Goal: Task Accomplishment & Management: Complete application form

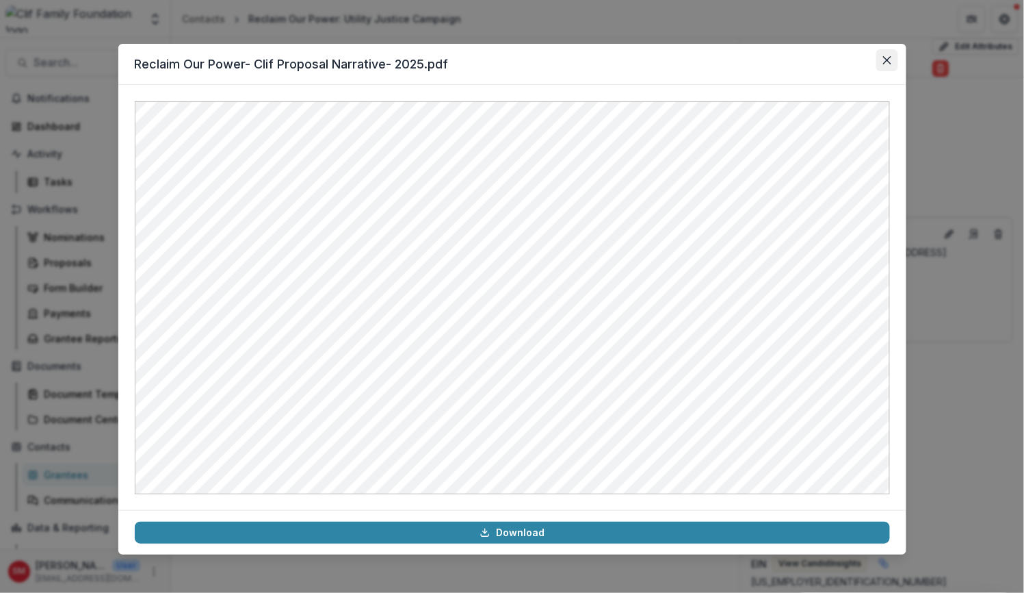
click at [889, 58] on icon "Close" at bounding box center [887, 60] width 8 height 8
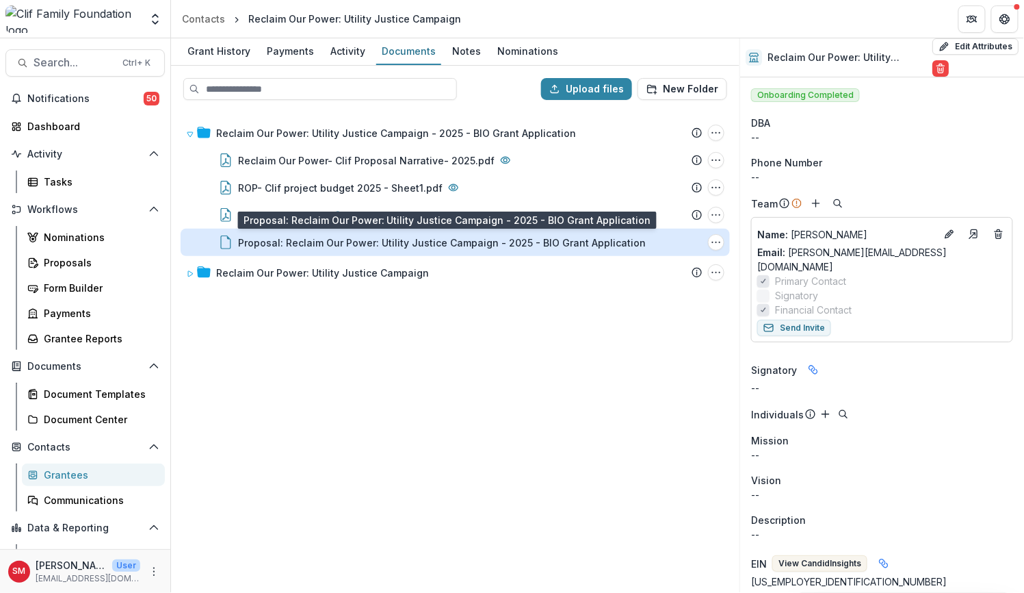
click at [369, 243] on div "Proposal: Reclaim Our Power: Utility Justice Campaign - 2025 - BIO Grant Applic…" at bounding box center [442, 242] width 408 height 14
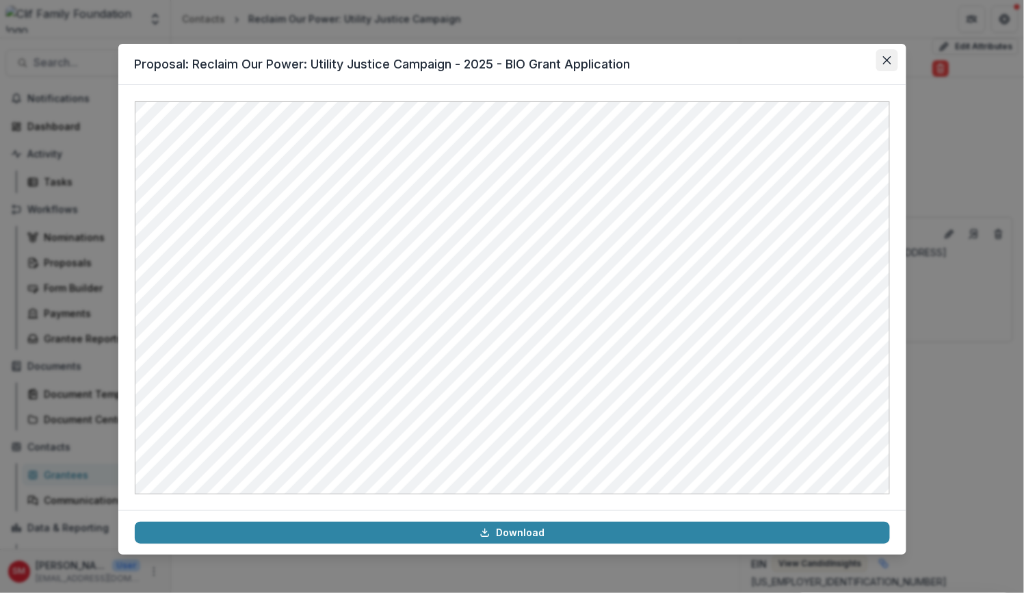
click at [889, 57] on icon "Close" at bounding box center [887, 60] width 8 height 8
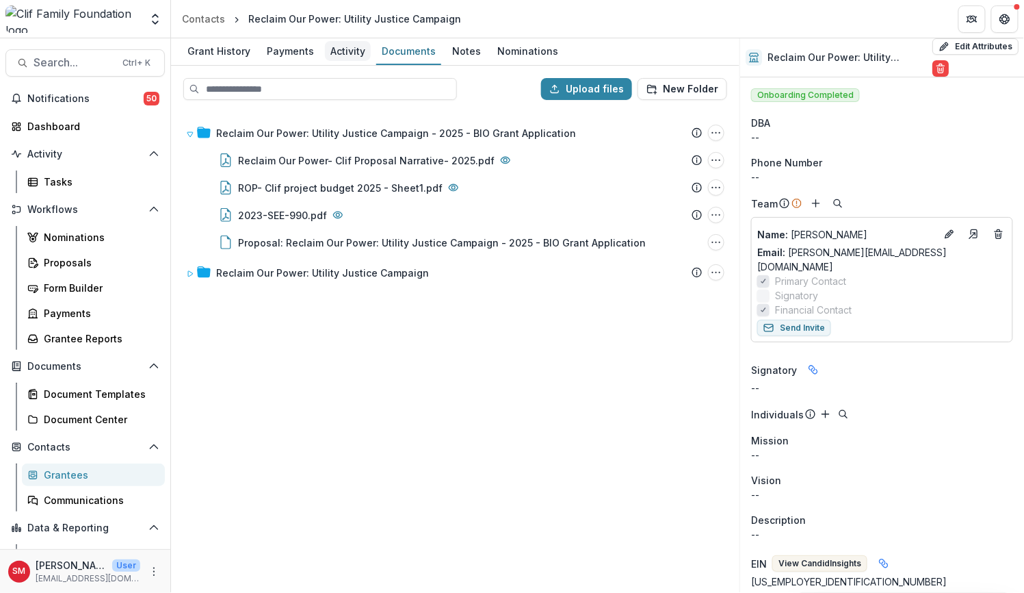
click at [354, 49] on div "Activity" at bounding box center [348, 51] width 46 height 20
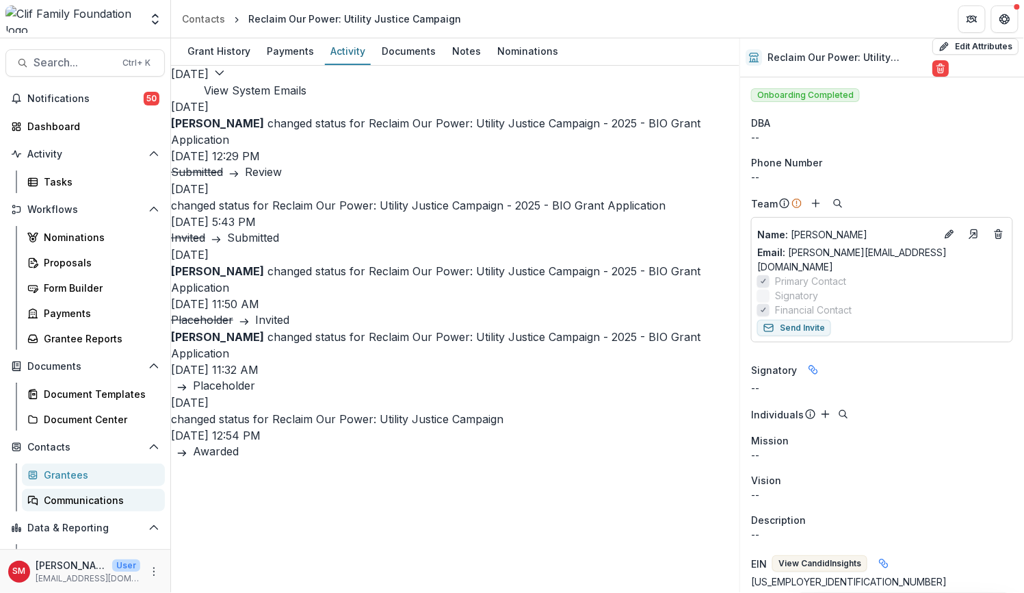
scroll to position [42, 0]
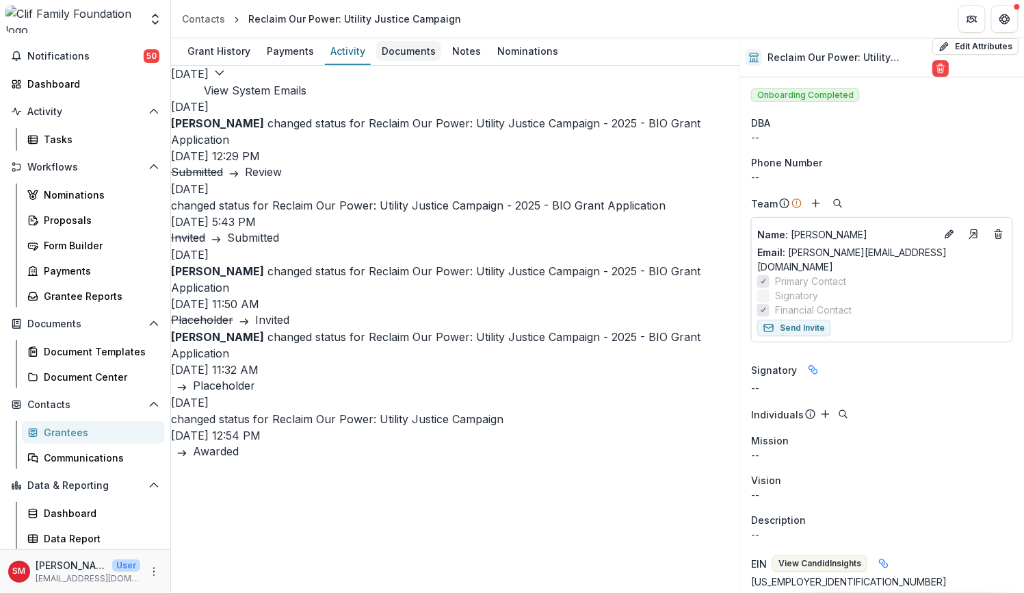
click at [404, 53] on div "Documents" at bounding box center [408, 51] width 65 height 20
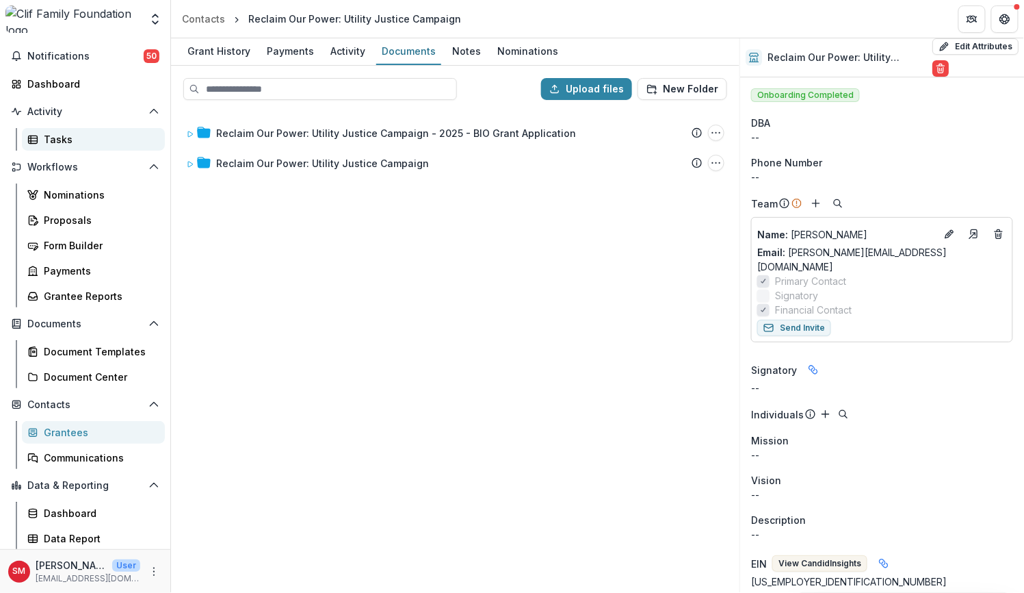
click at [75, 129] on link "Tasks" at bounding box center [93, 139] width 143 height 23
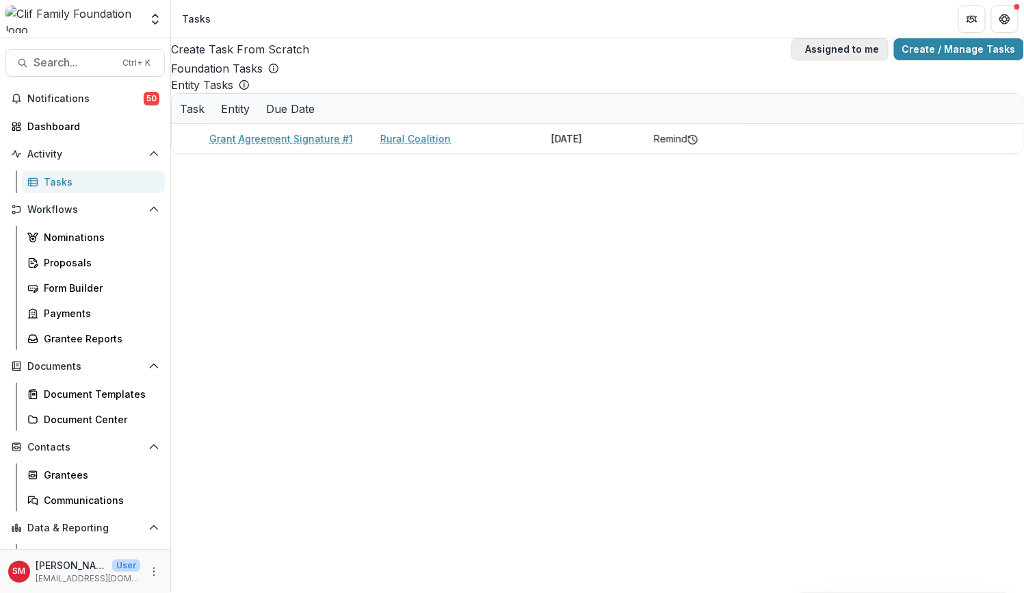
click at [800, 47] on button "Assigned to me" at bounding box center [840, 49] width 97 height 22
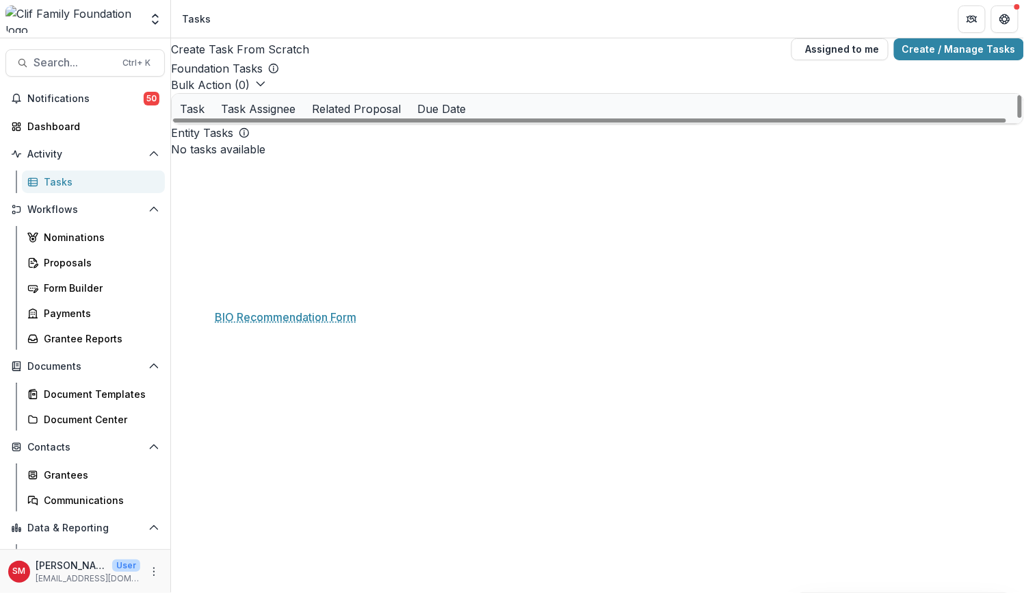
click at [274, 263] on link "BIO Recommendation Form" at bounding box center [273, 256] width 128 height 14
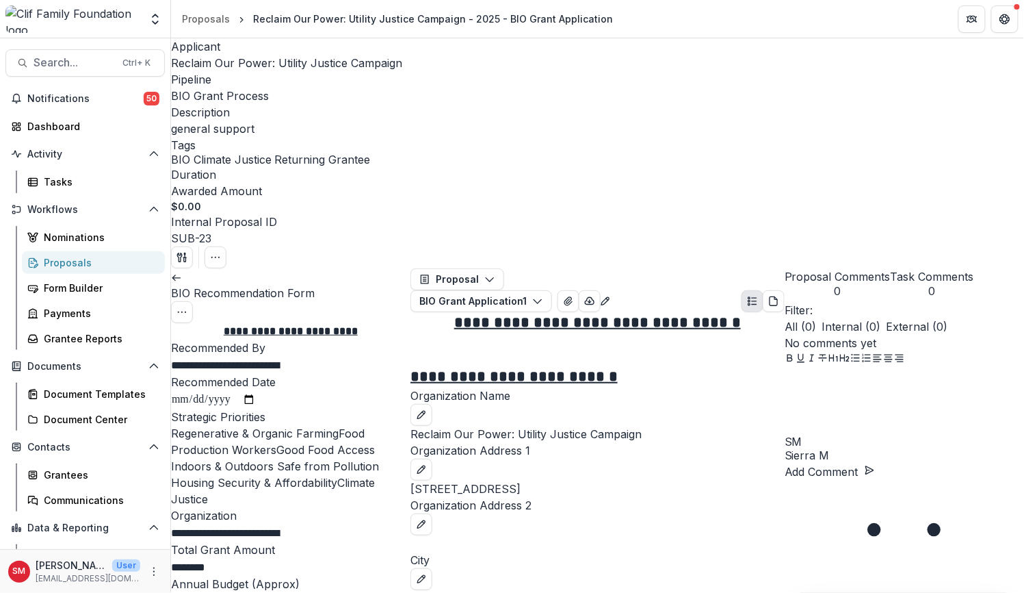
click at [256, 391] on input "Recommended Date" at bounding box center [213, 400] width 85 height 18
type input "**********"
click at [197, 476] on label "Climate Justice" at bounding box center [273, 491] width 204 height 30
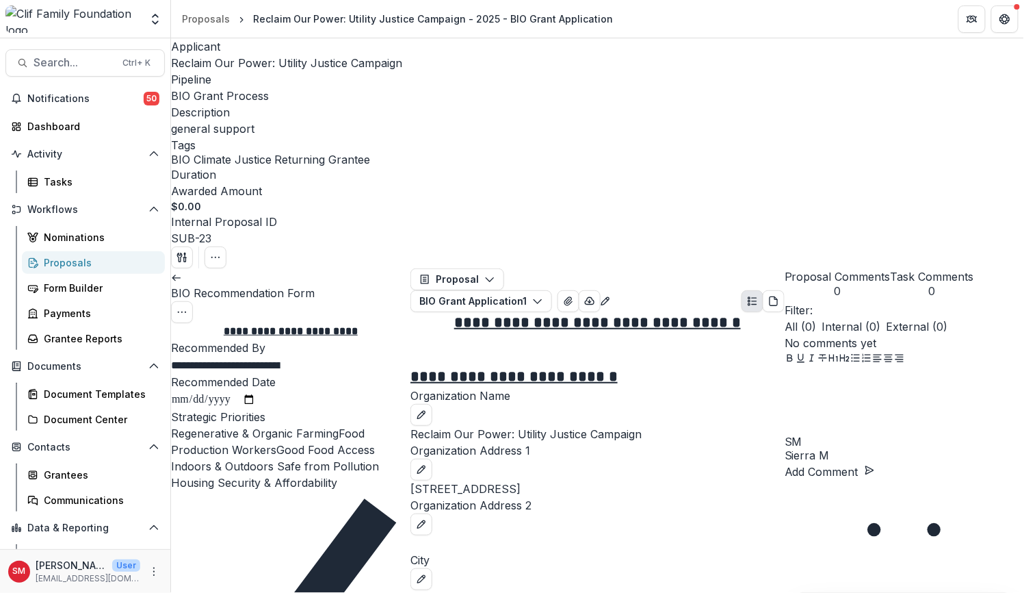
scroll to position [428, 0]
paste div
drag, startPoint x: 201, startPoint y: 291, endPoint x: 210, endPoint y: 298, distance: 11.7
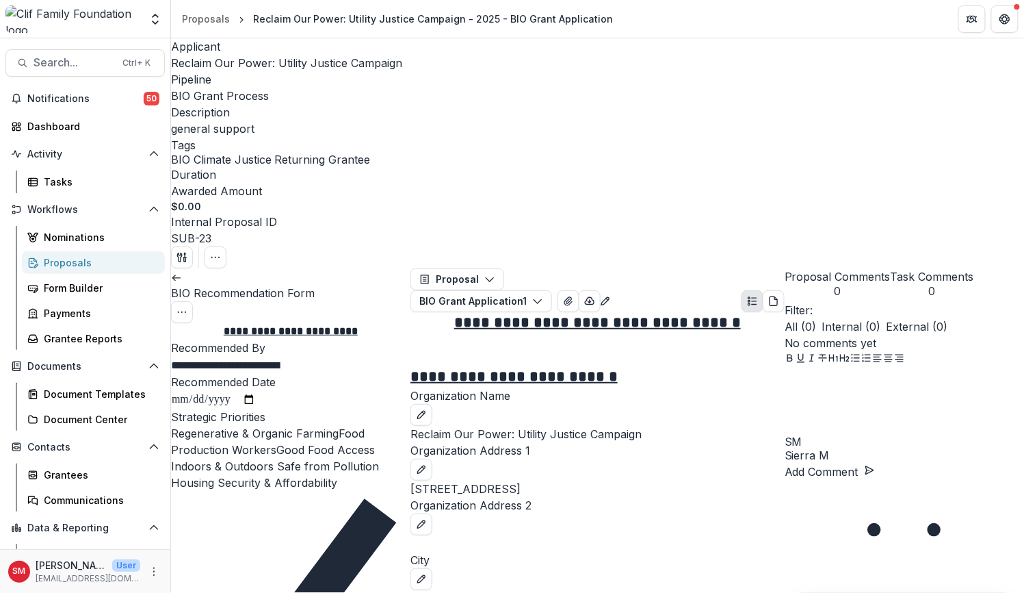
scroll to position [770, 0]
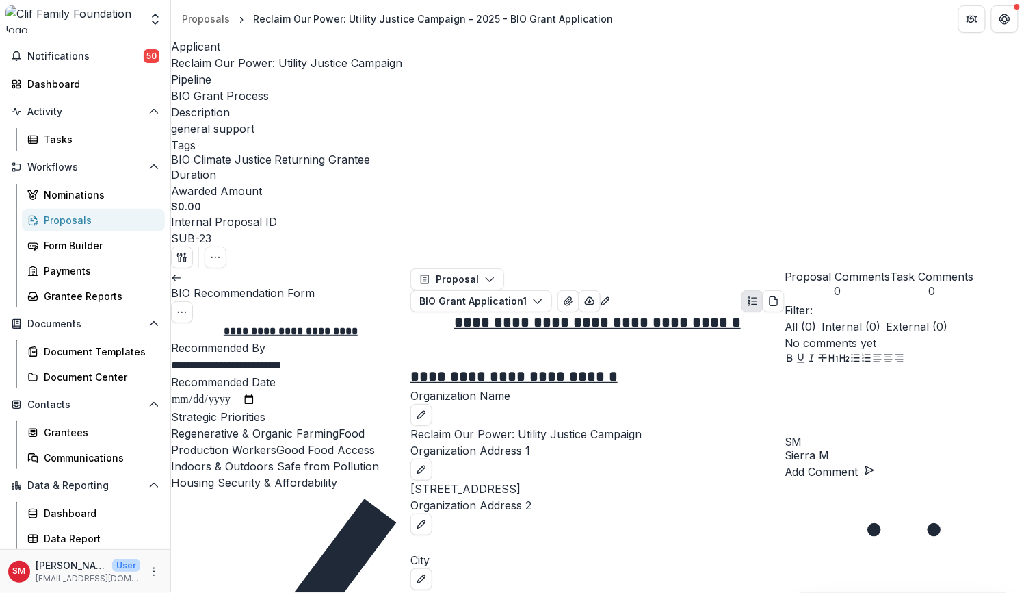
scroll to position [1282, 0]
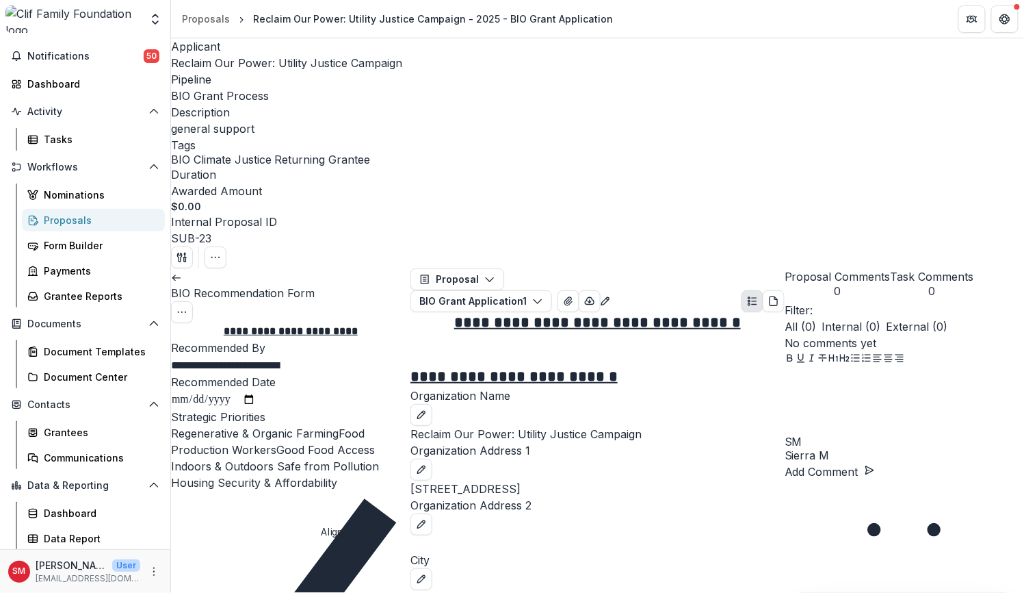
scroll to position [2487, 0]
click at [182, 272] on icon at bounding box center [176, 277] width 11 height 11
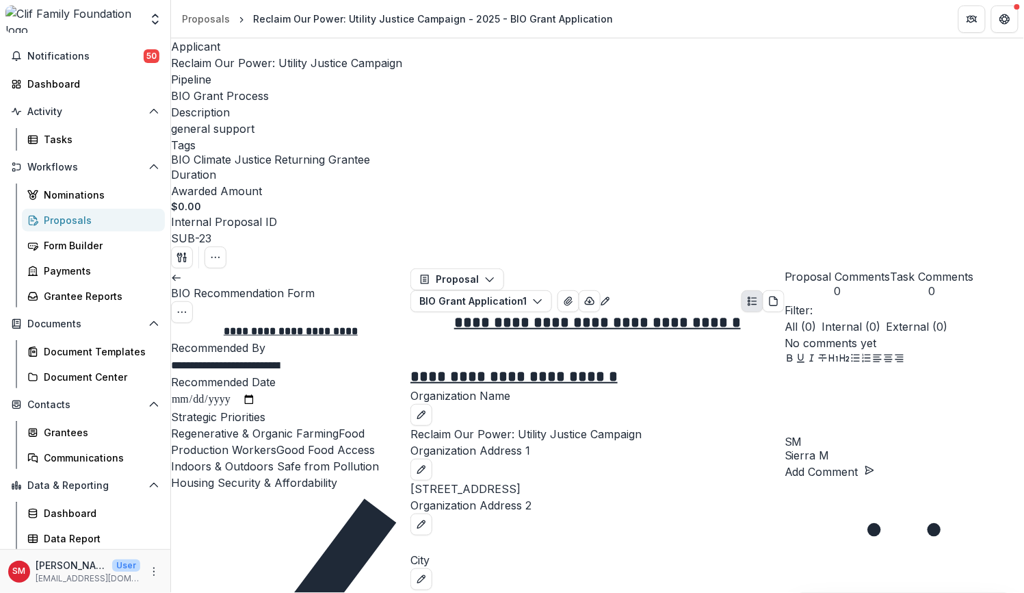
scroll to position [2583, 0]
click at [237, 62] on span "Reclaim Our Power: Utility Justice Campaign" at bounding box center [286, 63] width 231 height 14
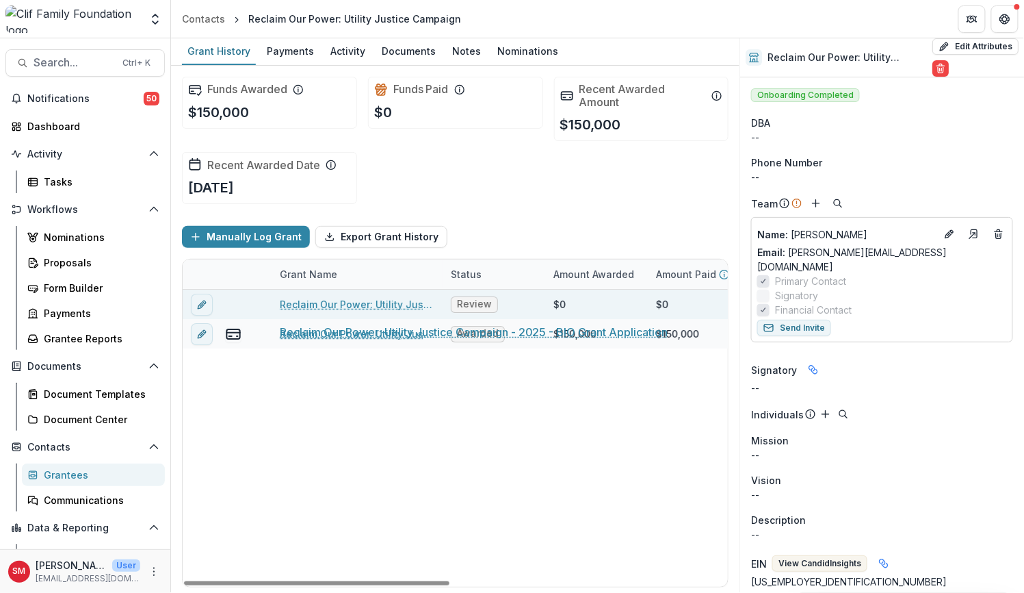
click at [354, 299] on link "Reclaim Our Power: Utility Justice Campaign - 2025 - BIO Grant Application" at bounding box center [357, 304] width 155 height 14
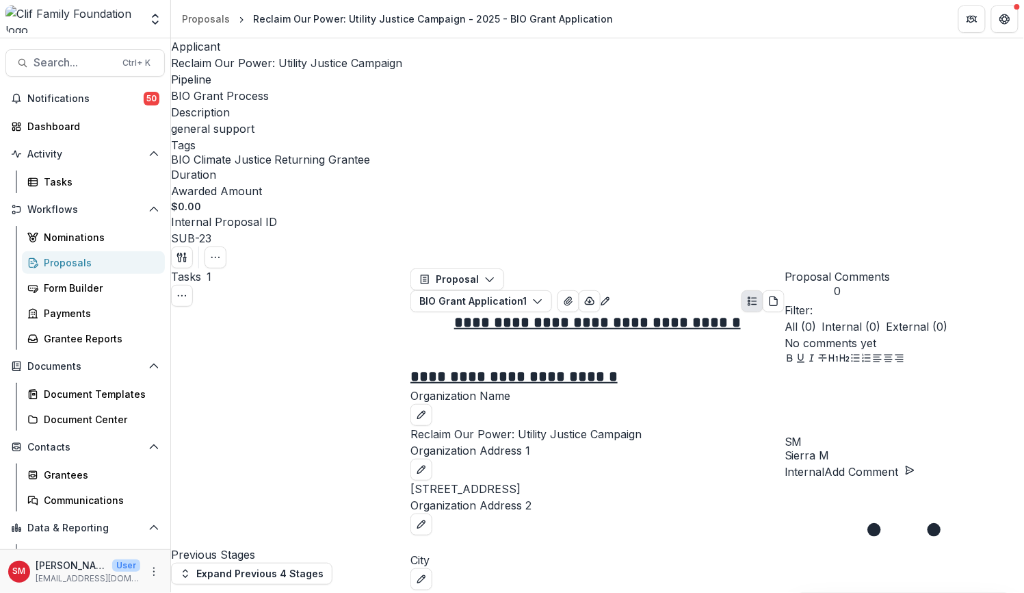
click at [220, 59] on span "Reclaim Our Power: Utility Justice Campaign" at bounding box center [286, 63] width 231 height 14
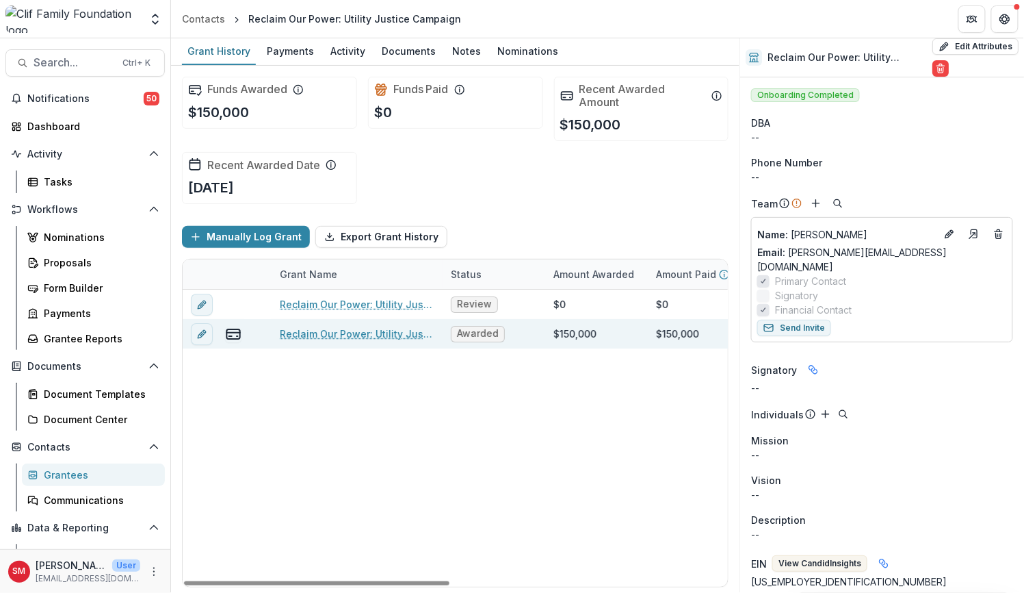
click at [328, 329] on link "Reclaim Our Power: Utility Justice Campaign" at bounding box center [357, 333] width 155 height 14
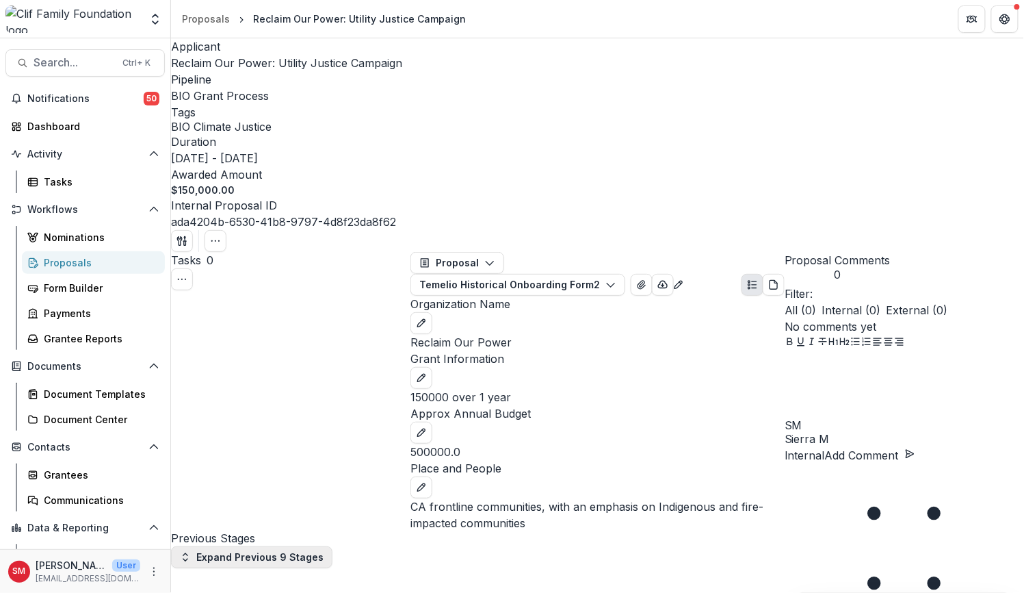
click at [248, 546] on button "Expand Previous 9 Stages" at bounding box center [251, 557] width 161 height 22
click at [237, 60] on span "Reclaim Our Power: Utility Justice Campaign" at bounding box center [286, 63] width 231 height 14
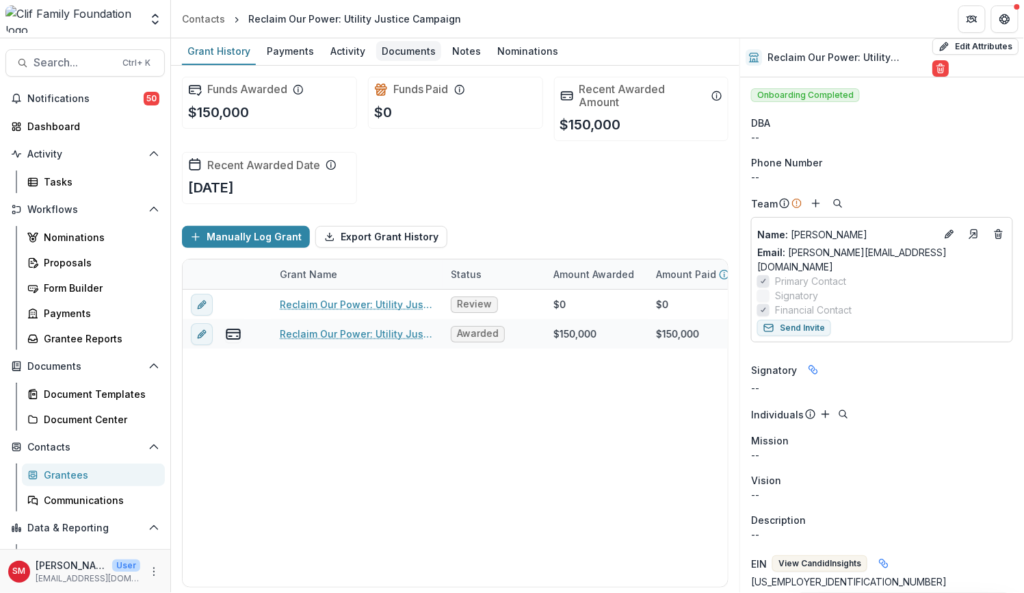
click at [396, 43] on div "Documents" at bounding box center [408, 51] width 65 height 20
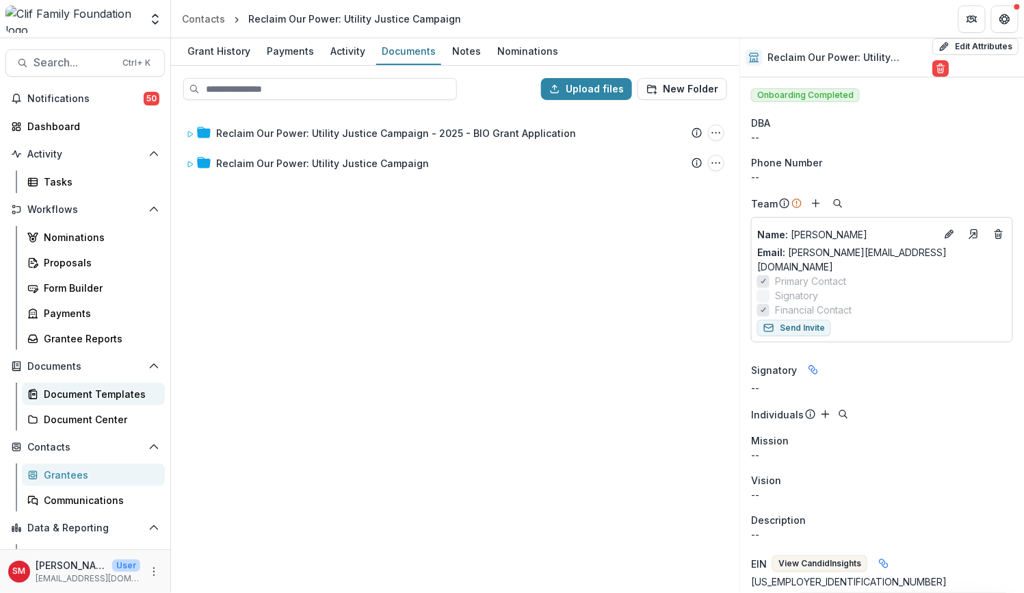
click at [77, 398] on div "Document Templates" at bounding box center [99, 394] width 110 height 14
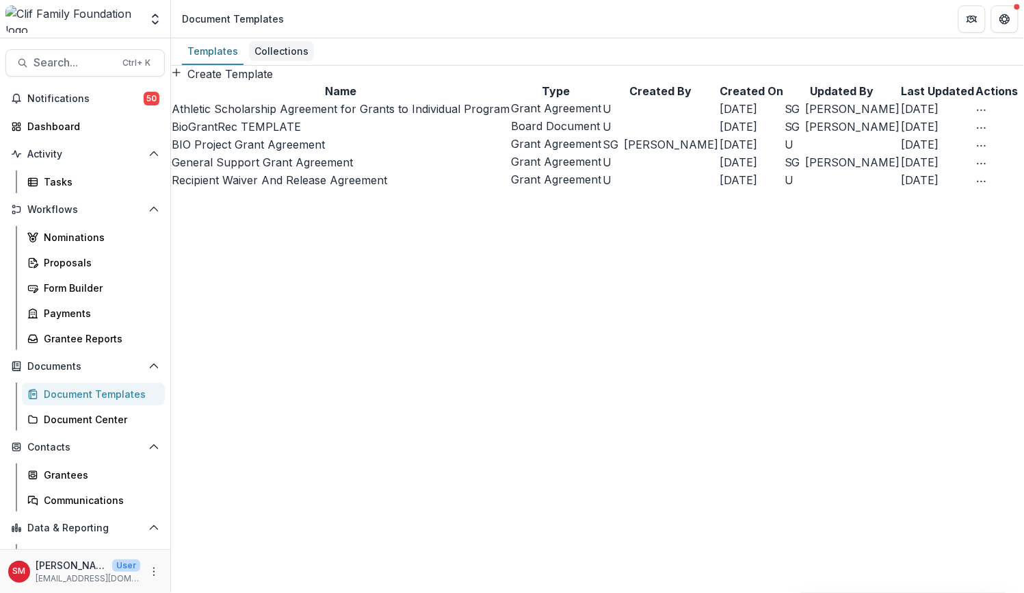
click at [279, 51] on div "Collections" at bounding box center [281, 51] width 65 height 20
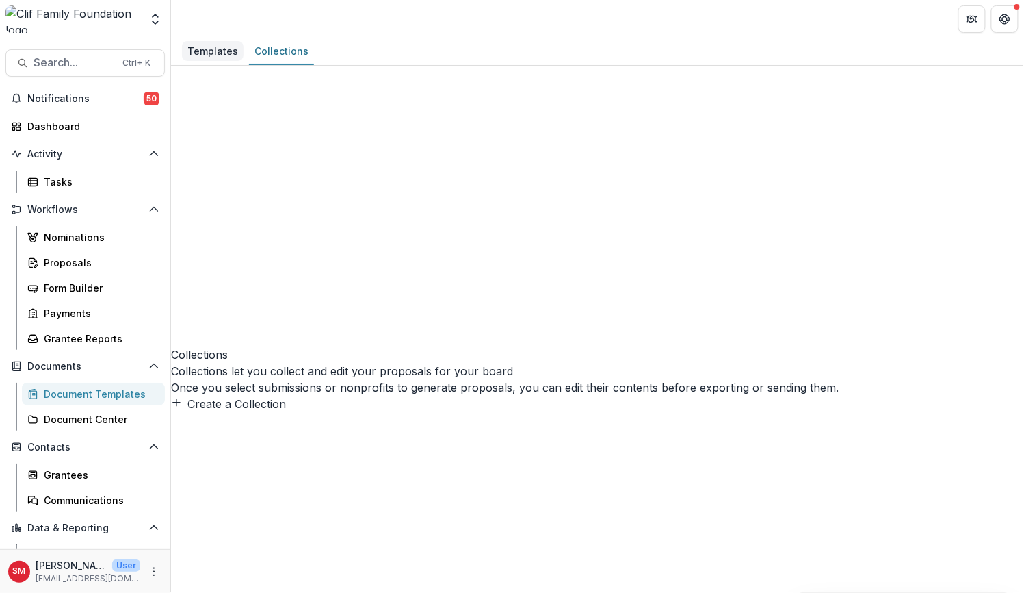
click at [224, 51] on div "Templates" at bounding box center [213, 51] width 62 height 20
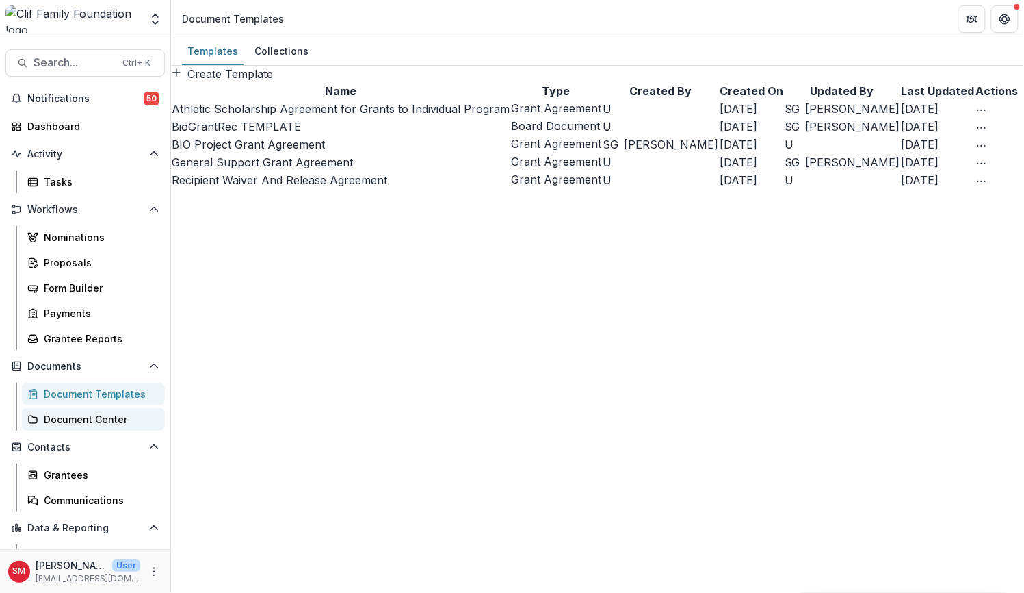
click at [82, 414] on div "Document Center" at bounding box center [99, 419] width 110 height 14
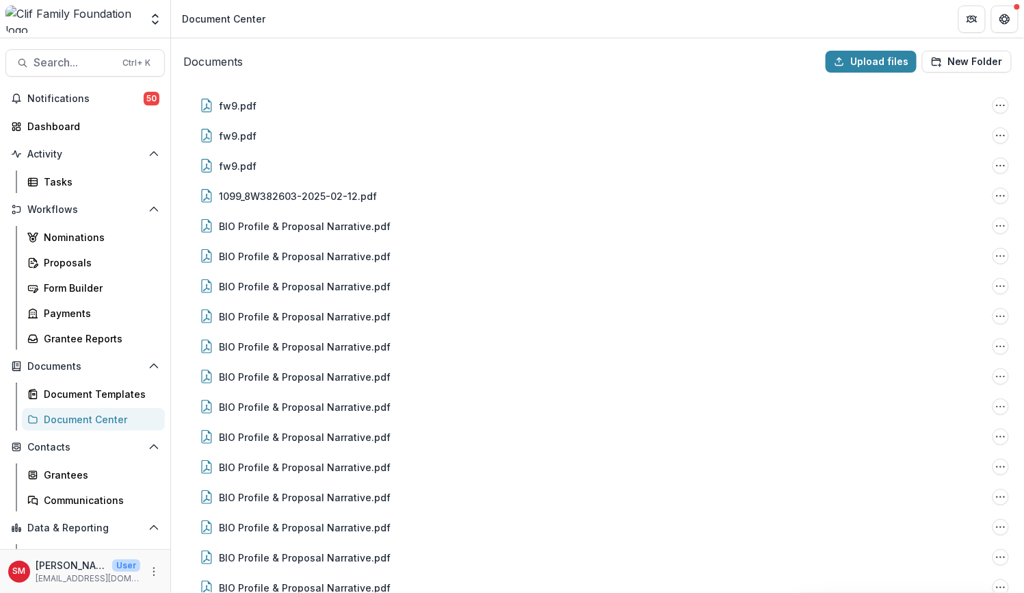
scroll to position [42, 0]
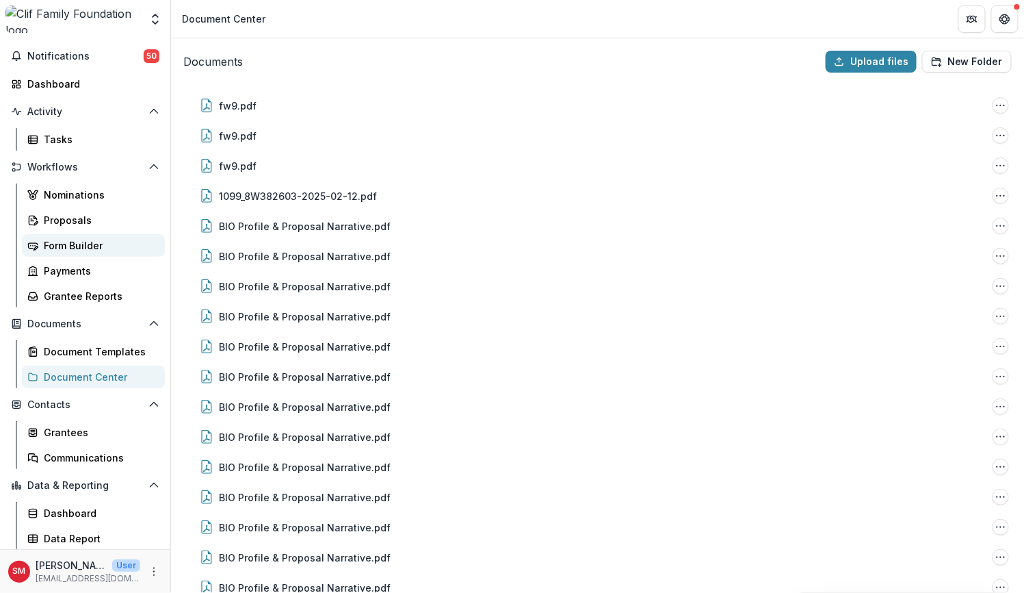
click at [62, 242] on div "Form Builder" at bounding box center [99, 245] width 110 height 14
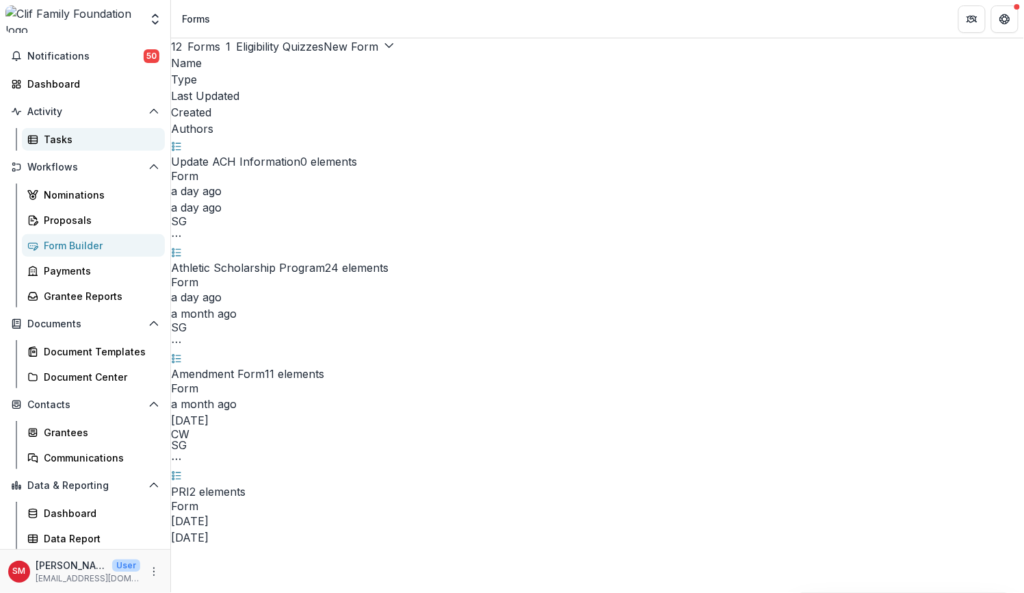
click at [57, 132] on div "Tasks" at bounding box center [99, 139] width 110 height 14
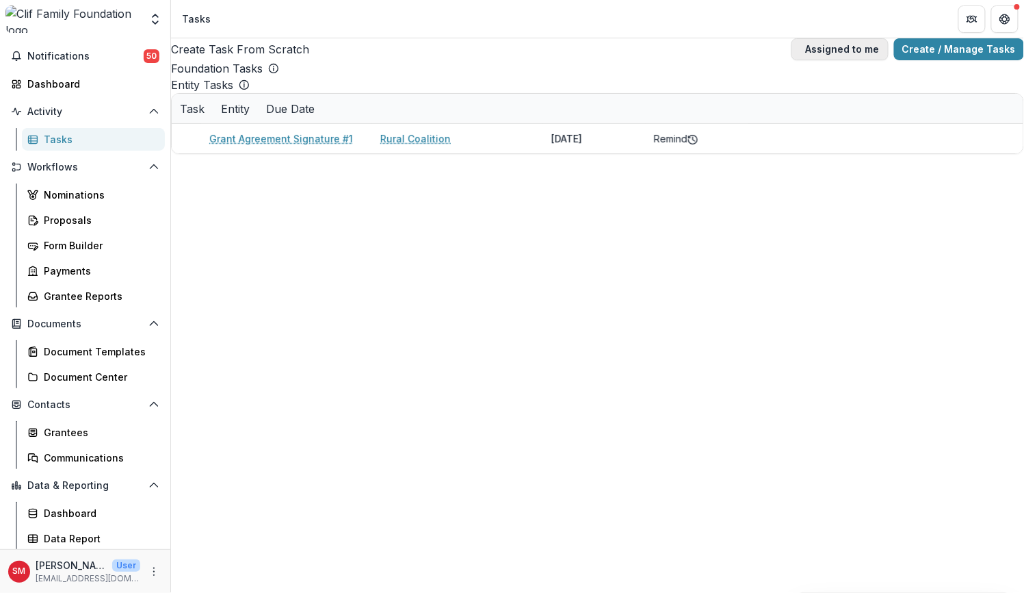
click at [844, 46] on button "Assigned to me" at bounding box center [840, 49] width 97 height 22
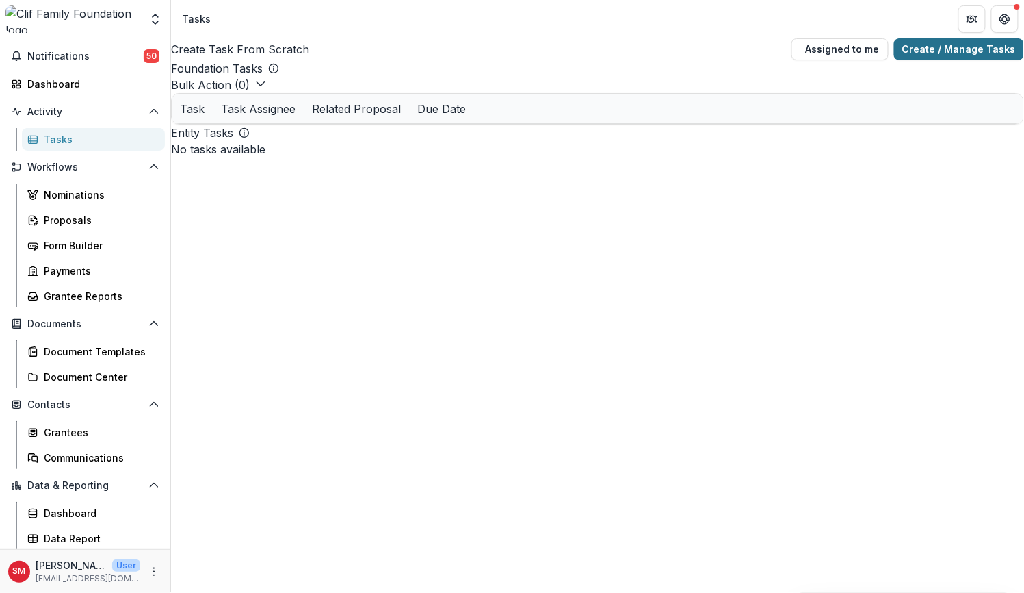
click at [951, 46] on link "Create / Manage Tasks" at bounding box center [959, 49] width 130 height 22
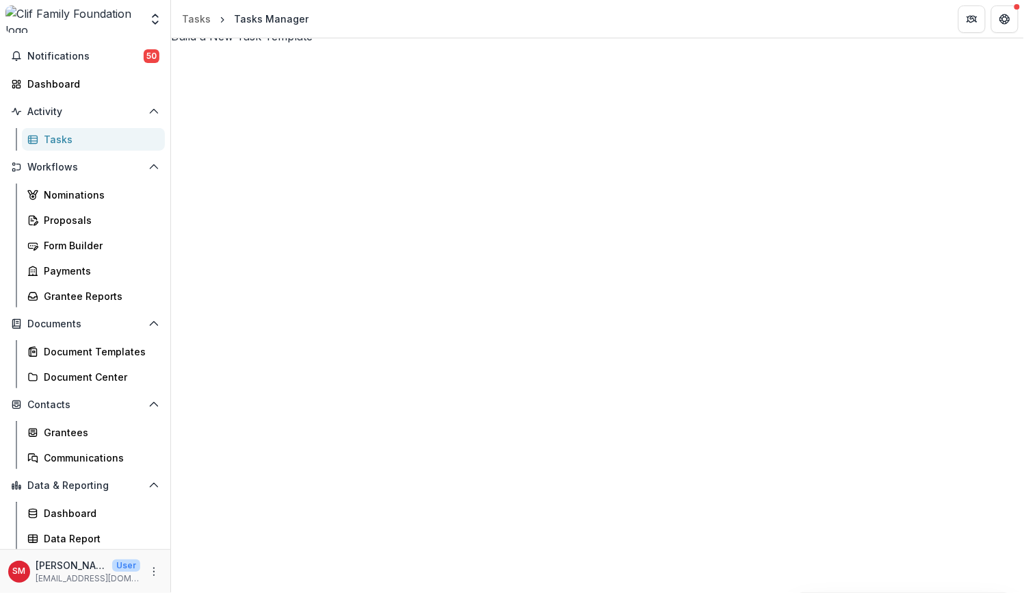
scroll to position [684, 0]
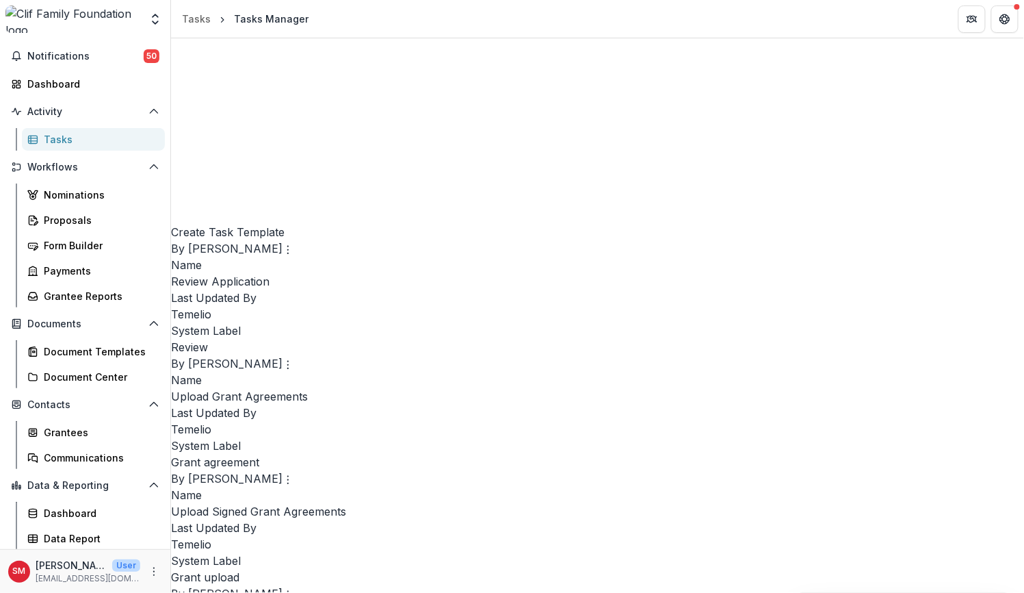
click at [831, 289] on p "BIO Reporting Review" at bounding box center [597, 281] width 853 height 16
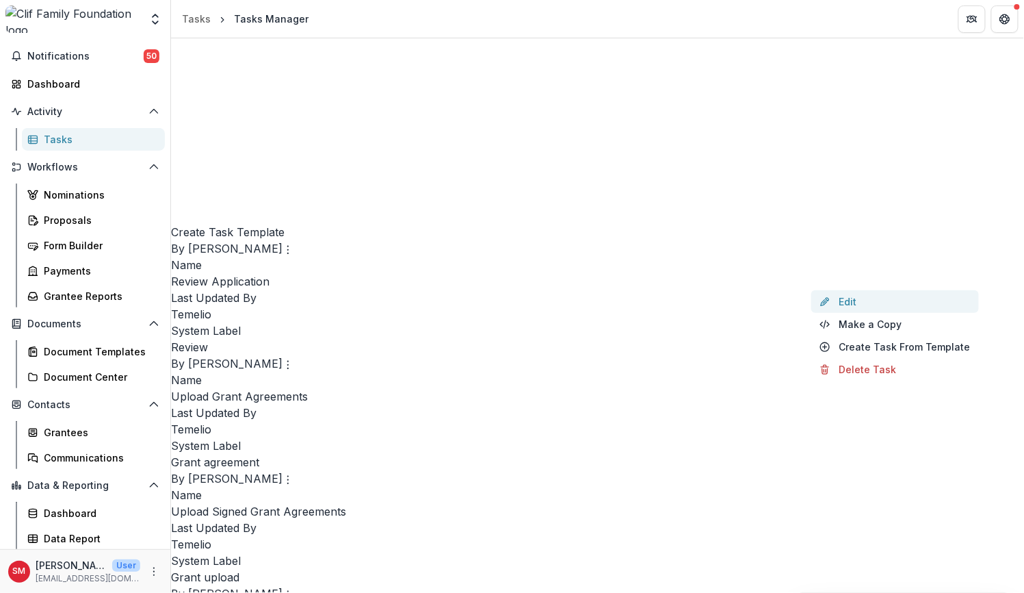
click at [871, 306] on link "Edit" at bounding box center [896, 301] width 168 height 23
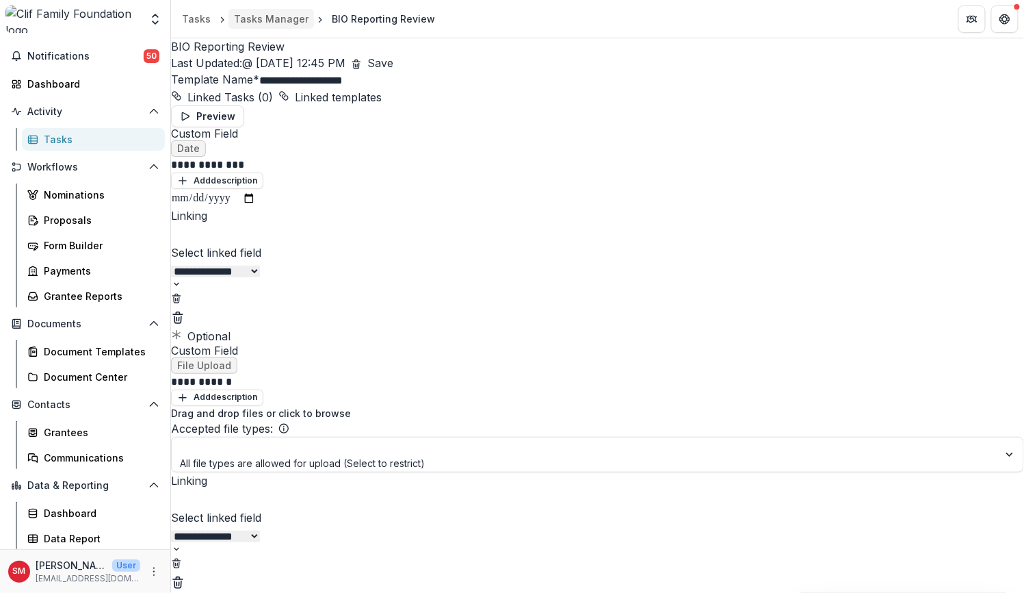
click at [279, 18] on div "Tasks Manager" at bounding box center [271, 19] width 75 height 14
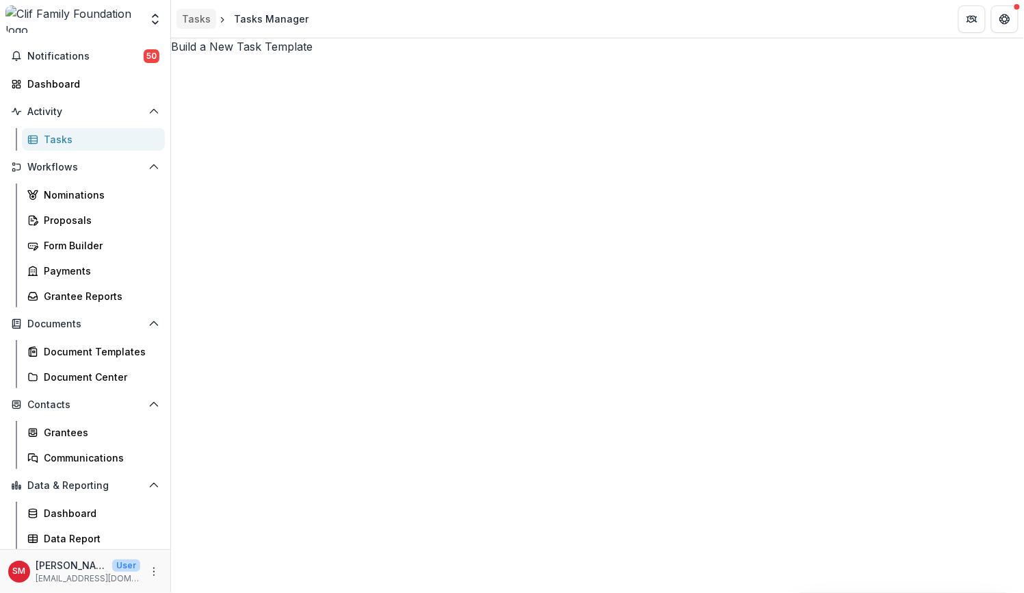
click at [203, 17] on div "Tasks" at bounding box center [196, 19] width 29 height 14
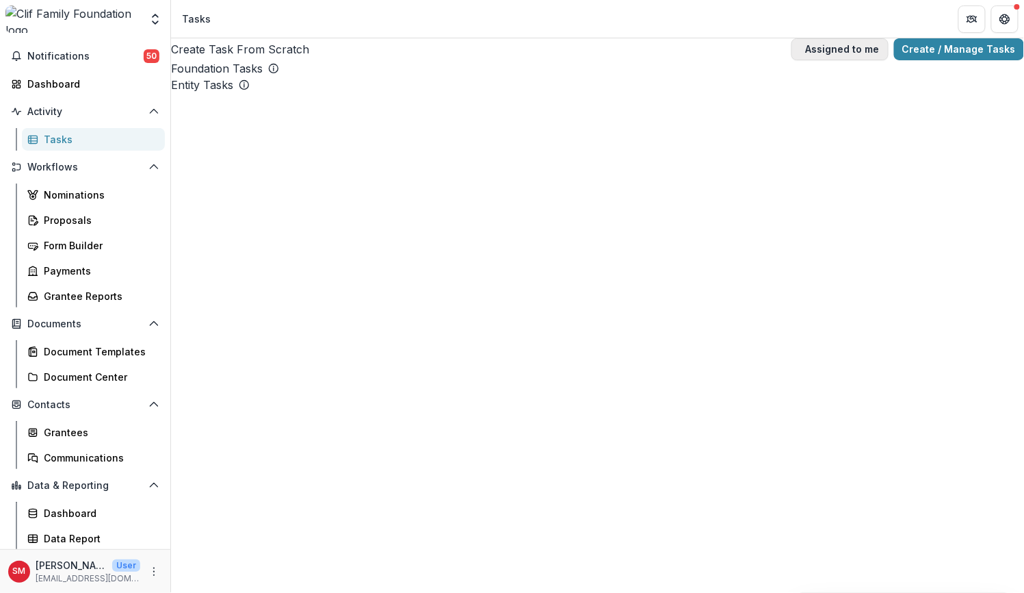
click at [801, 49] on span "button" at bounding box center [801, 49] width 0 height 0
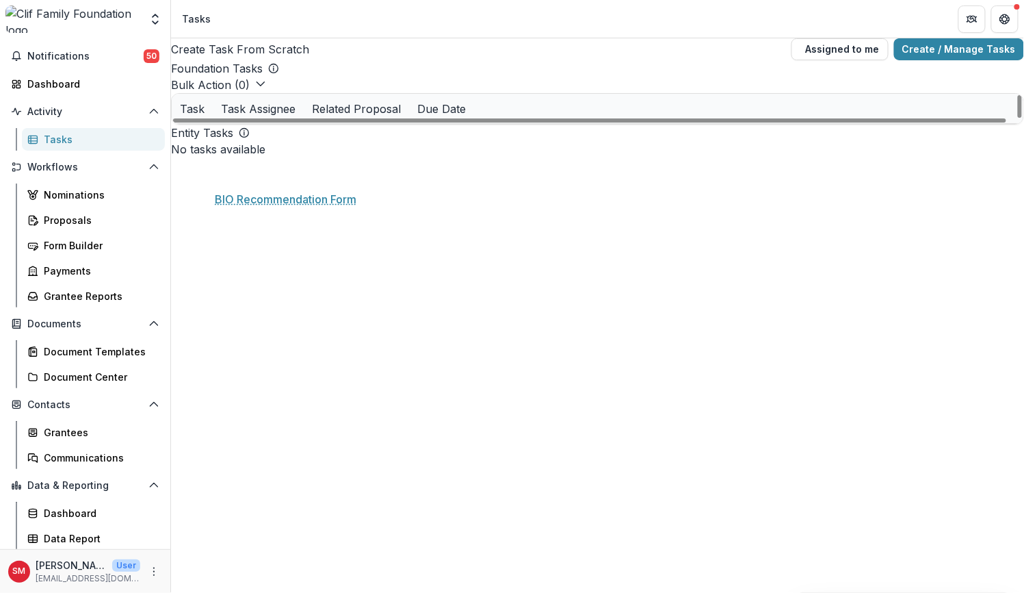
click at [276, 146] on link "BIO Recommendation Form" at bounding box center [273, 138] width 128 height 14
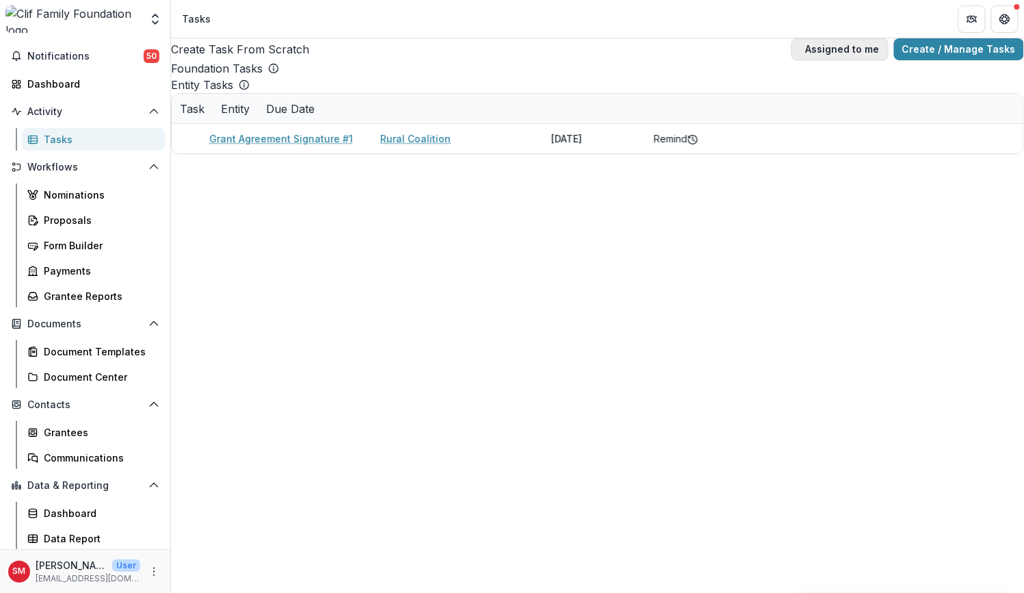
click at [801, 49] on span "button" at bounding box center [801, 49] width 0 height 0
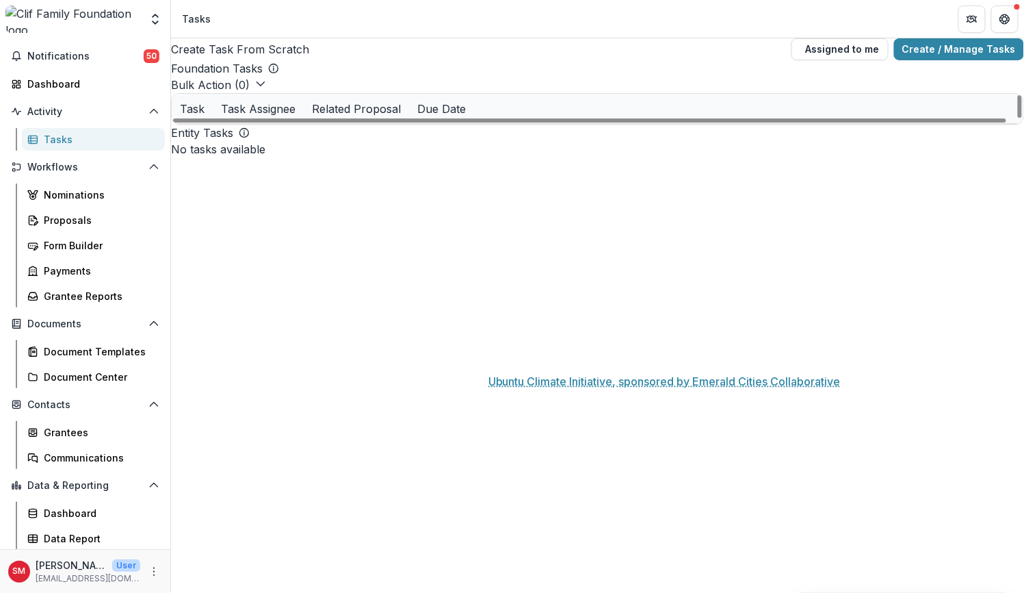
scroll to position [86, 0]
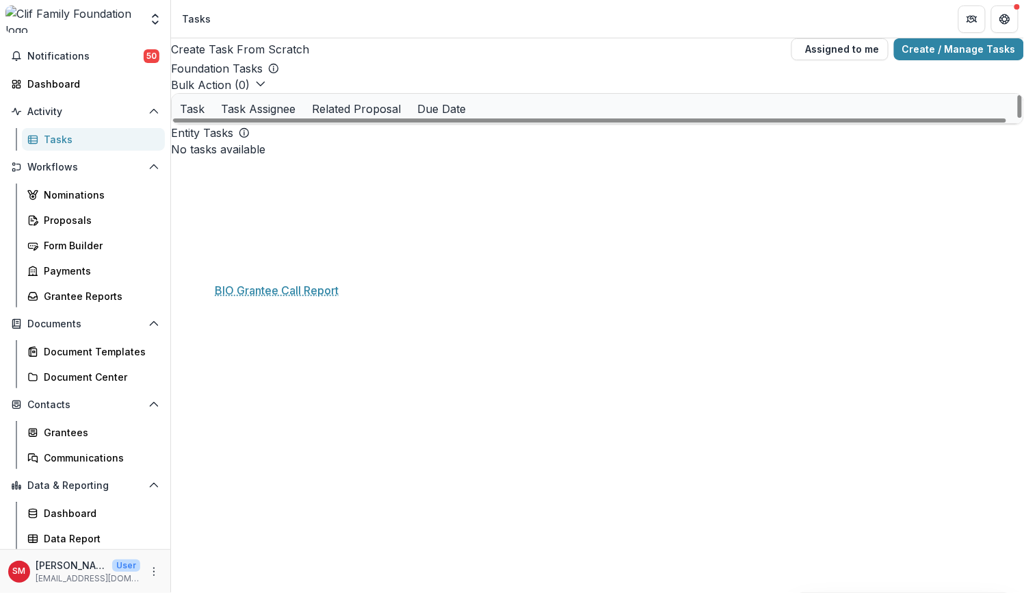
click at [302, 308] on link "BIO Grantee Call Report" at bounding box center [266, 315] width 114 height 14
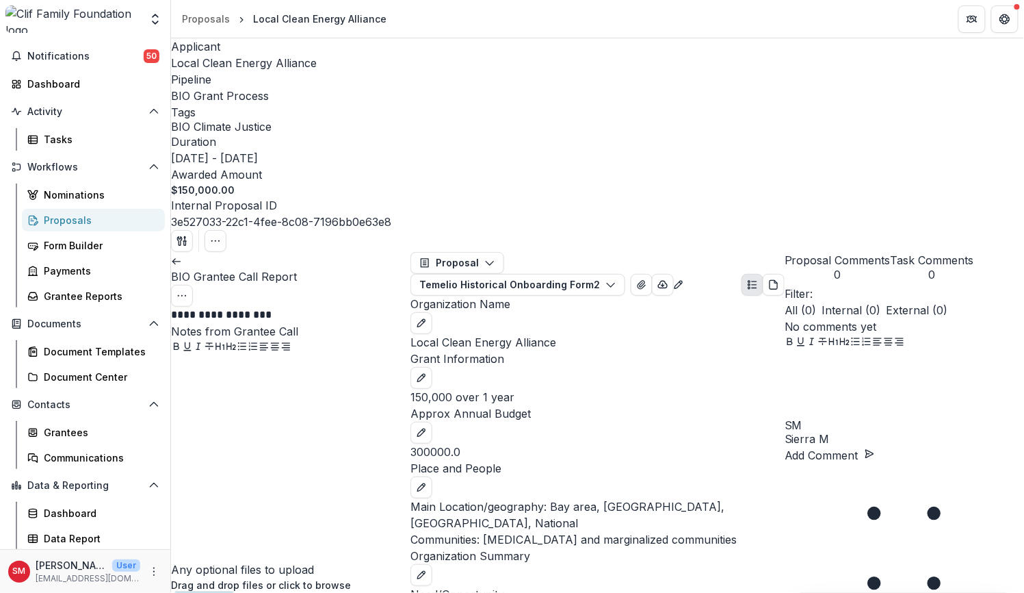
click at [182, 256] on icon at bounding box center [176, 261] width 11 height 11
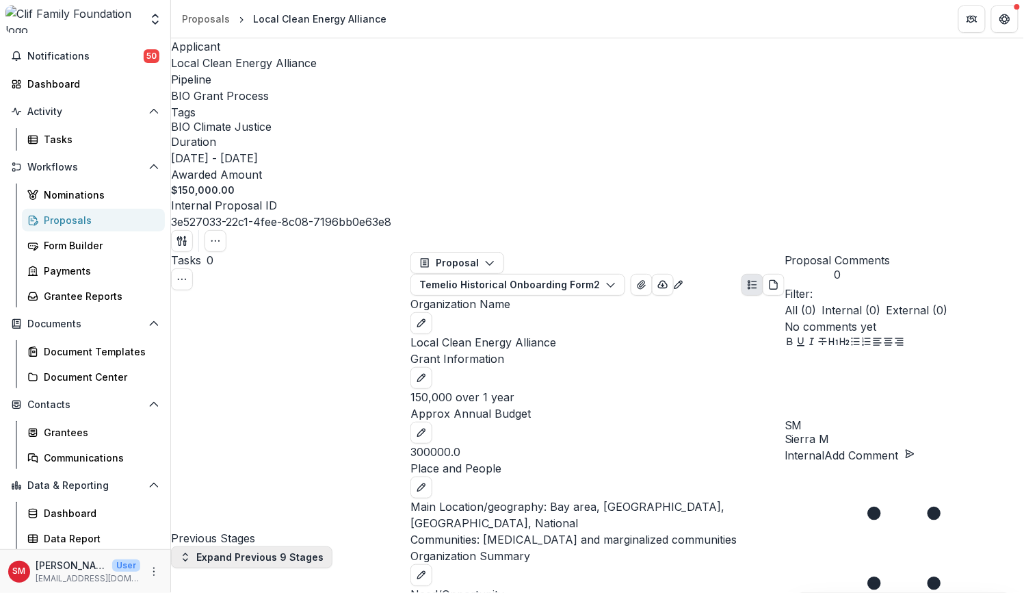
click at [224, 546] on button "Expand Previous 9 Stages" at bounding box center [251, 557] width 161 height 22
select select "**********"
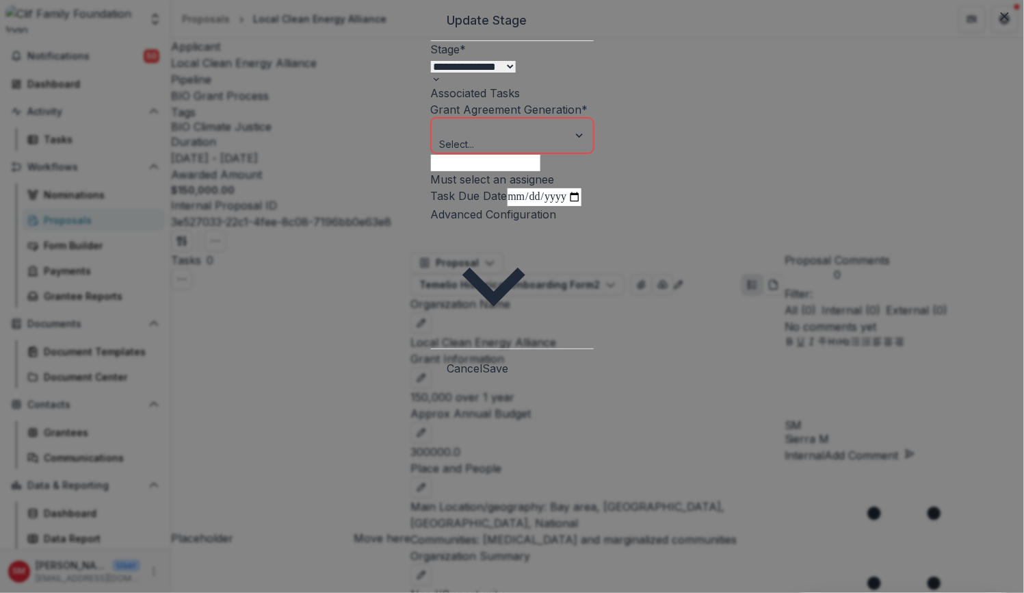
drag, startPoint x: 732, startPoint y: 67, endPoint x: 729, endPoint y: 60, distance: 8.3
click at [994, 27] on button "Close" at bounding box center [1005, 16] width 22 height 22
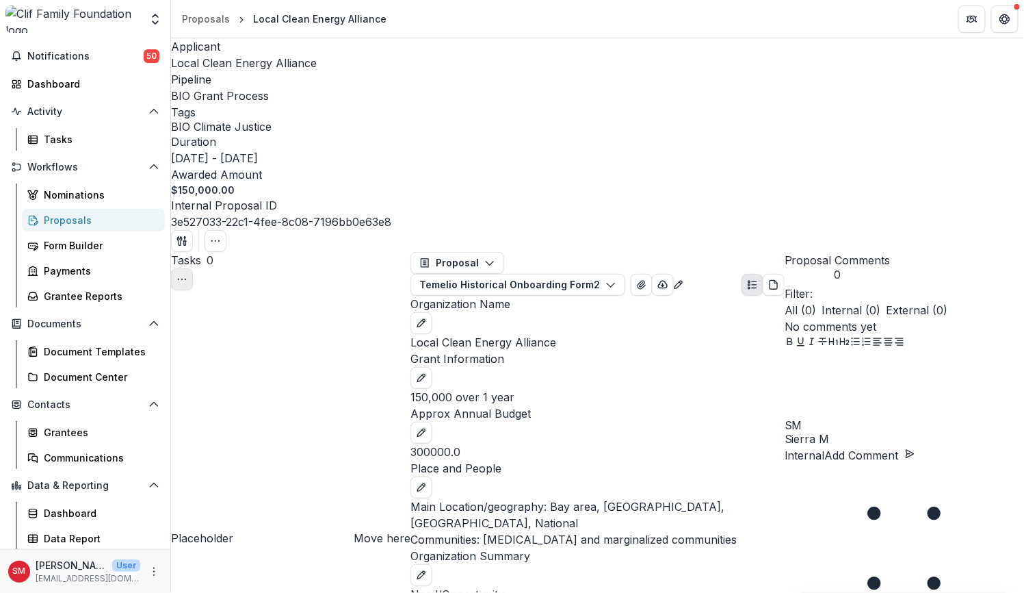
click at [193, 268] on button "Toggle View Cancelled Tasks" at bounding box center [182, 279] width 22 height 22
click at [187, 274] on icon "Toggle View Cancelled Tasks" at bounding box center [182, 279] width 11 height 11
click at [418, 285] on button "Show Cancelled Tasks" at bounding box center [452, 296] width 145 height 23
click at [187, 274] on icon "Toggle View Cancelled Tasks" at bounding box center [182, 279] width 11 height 11
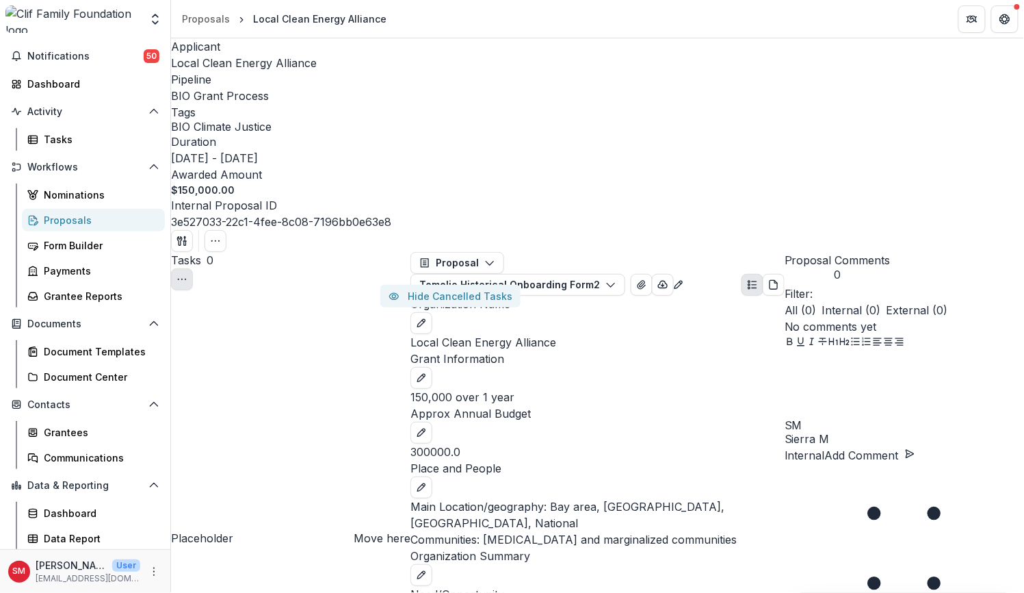
click at [425, 285] on button "Hide Cancelled Tasks" at bounding box center [450, 296] width 140 height 23
click at [500, 252] on button "Proposal" at bounding box center [458, 263] width 94 height 22
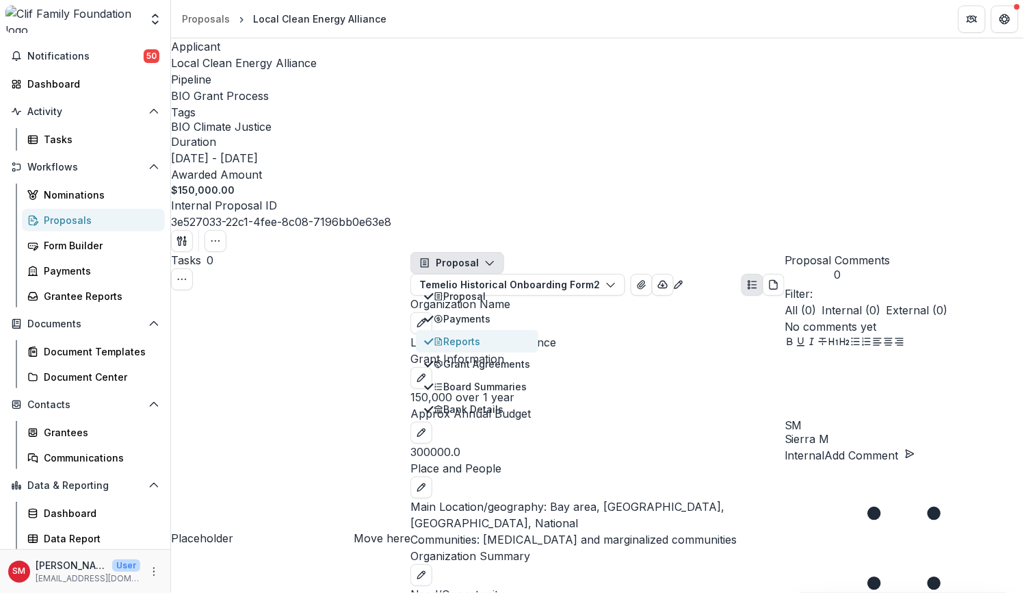
click at [492, 334] on div "Reports" at bounding box center [482, 341] width 96 height 14
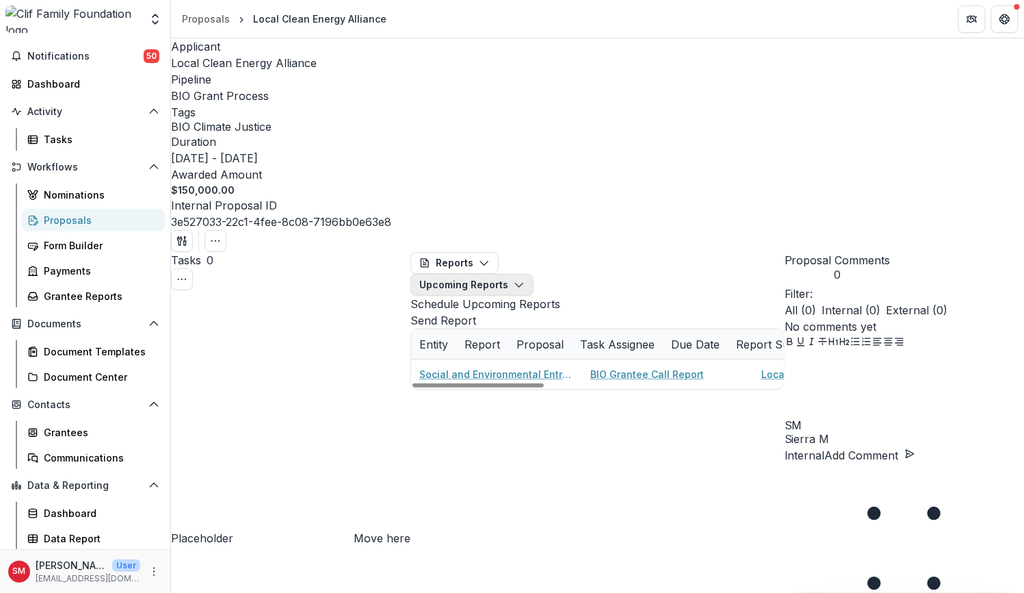
click at [534, 274] on button "Upcoming Reports" at bounding box center [472, 285] width 123 height 22
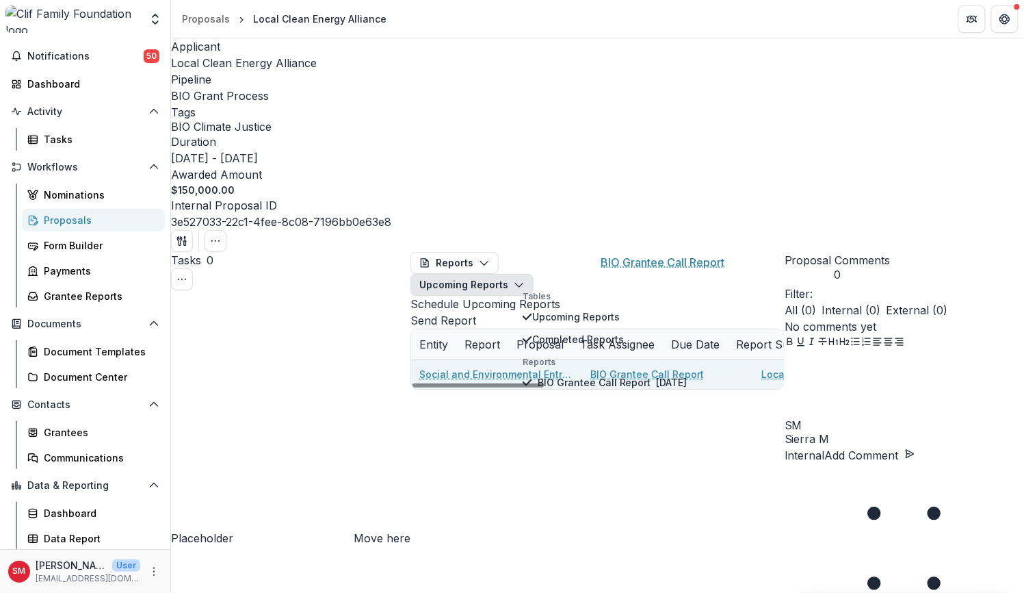
click at [624, 367] on link "BIO Grantee Call Report" at bounding box center [648, 374] width 114 height 14
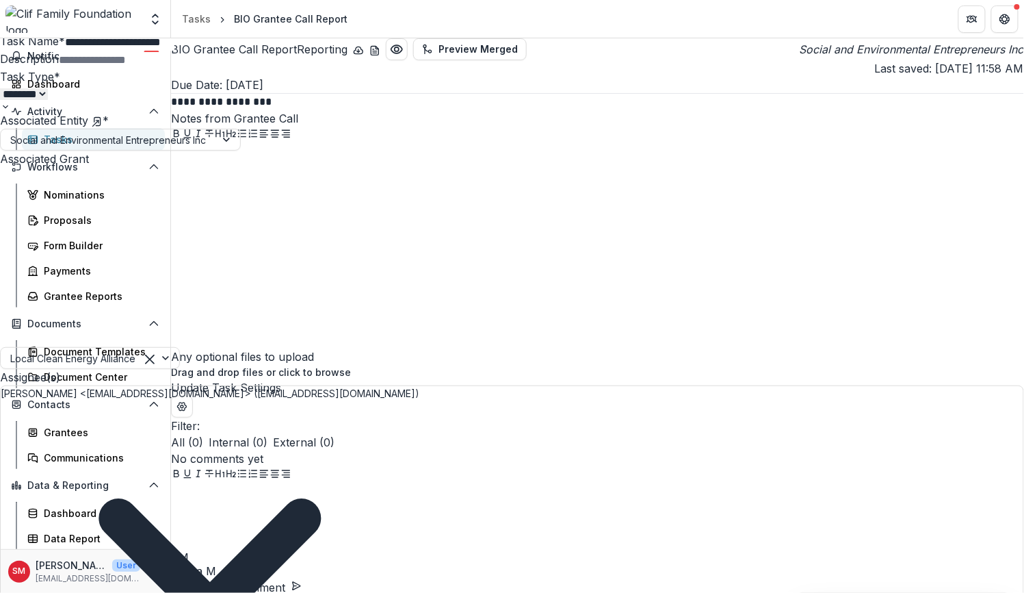
click at [1005, 14] on icon "Close" at bounding box center [1005, 16] width 8 height 8
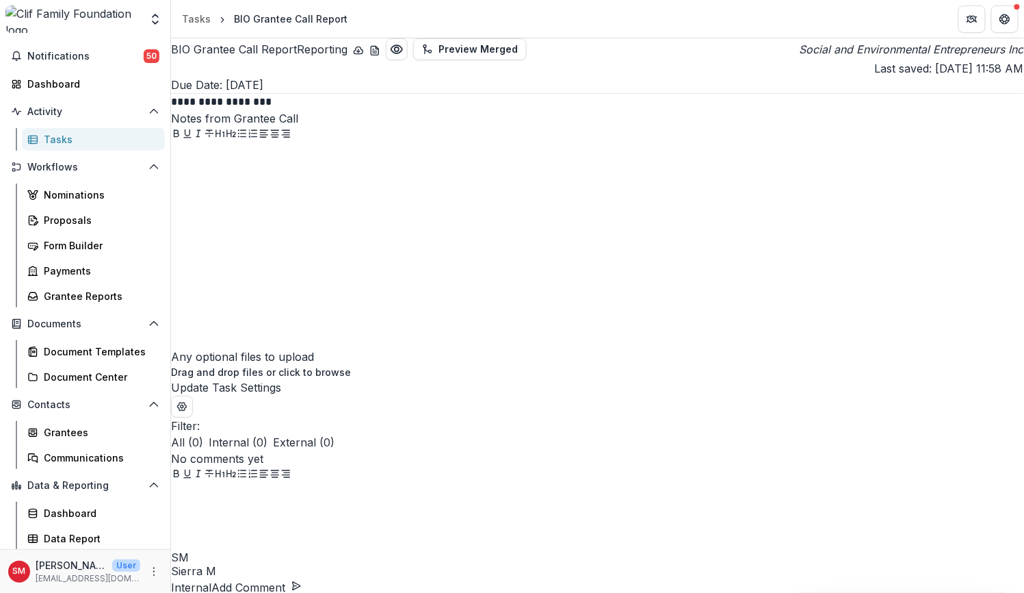
click at [456, 300] on div at bounding box center [597, 245] width 853 height 205
click at [481, 55] on button "Preview Merged" at bounding box center [470, 49] width 114 height 22
drag, startPoint x: 673, startPoint y: 153, endPoint x: 569, endPoint y: 125, distance: 108.4
click at [673, 153] on div "**********" at bounding box center [597, 236] width 853 height 285
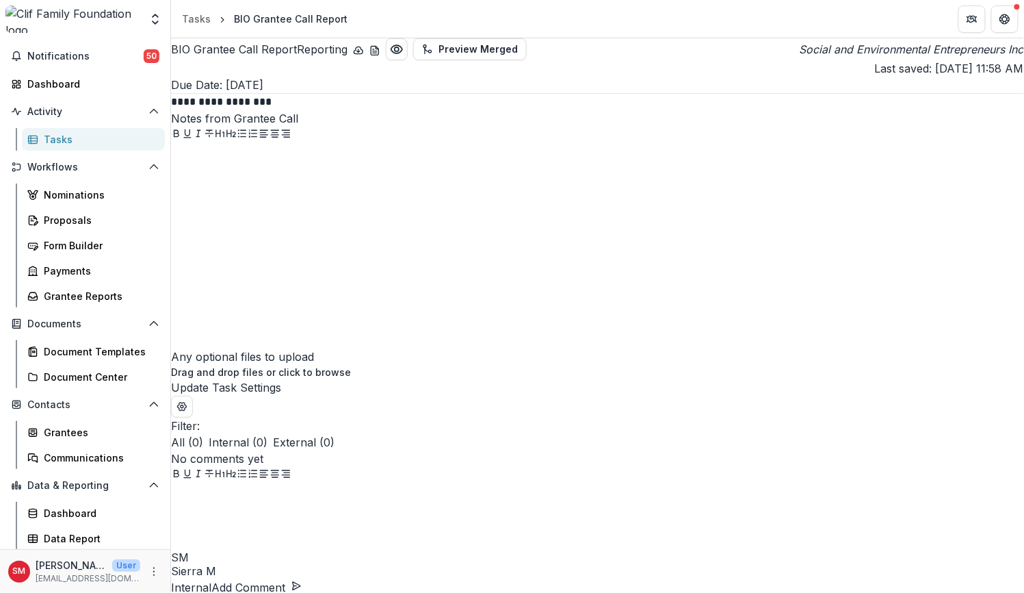
click at [380, 56] on icon "download-word-button" at bounding box center [375, 50] width 11 height 11
click at [202, 18] on div "Tasks" at bounding box center [196, 19] width 29 height 14
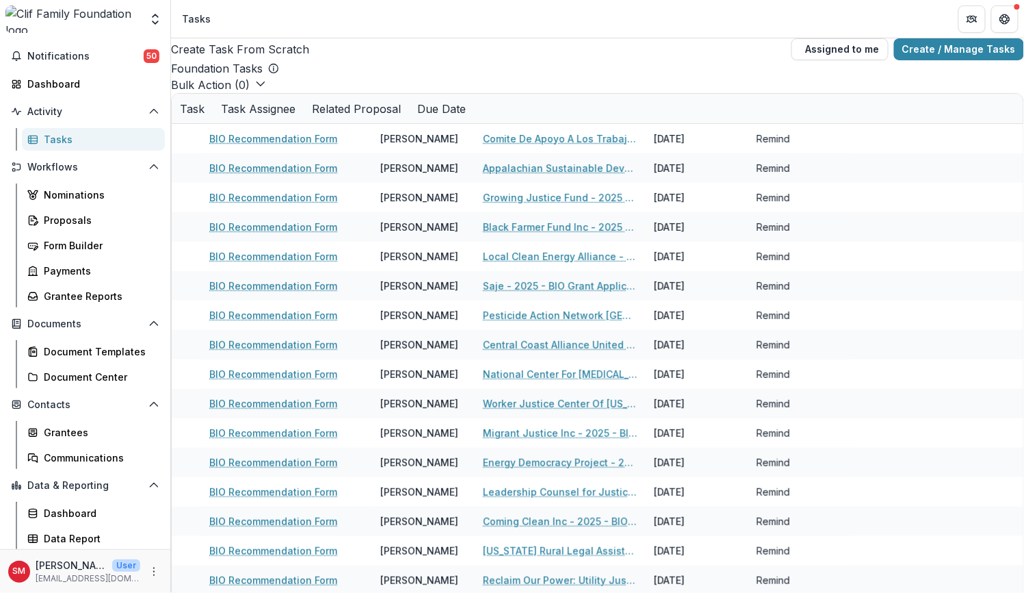
click at [258, 93] on button "Bulk Action ( 0 )" at bounding box center [218, 85] width 95 height 16
click at [801, 49] on span "button" at bounding box center [801, 49] width 0 height 0
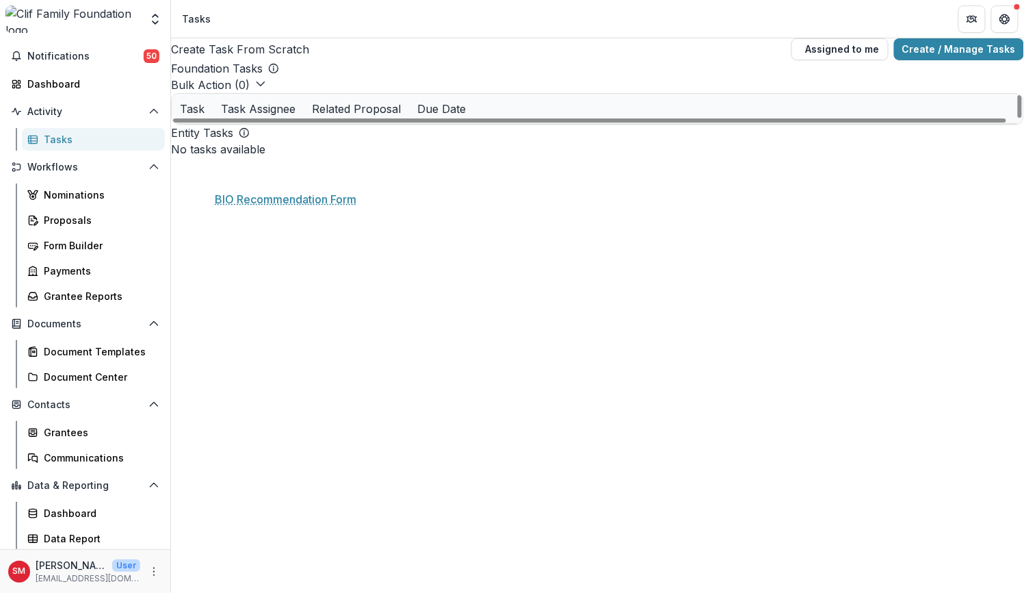
click at [325, 146] on link "BIO Recommendation Form" at bounding box center [273, 138] width 128 height 14
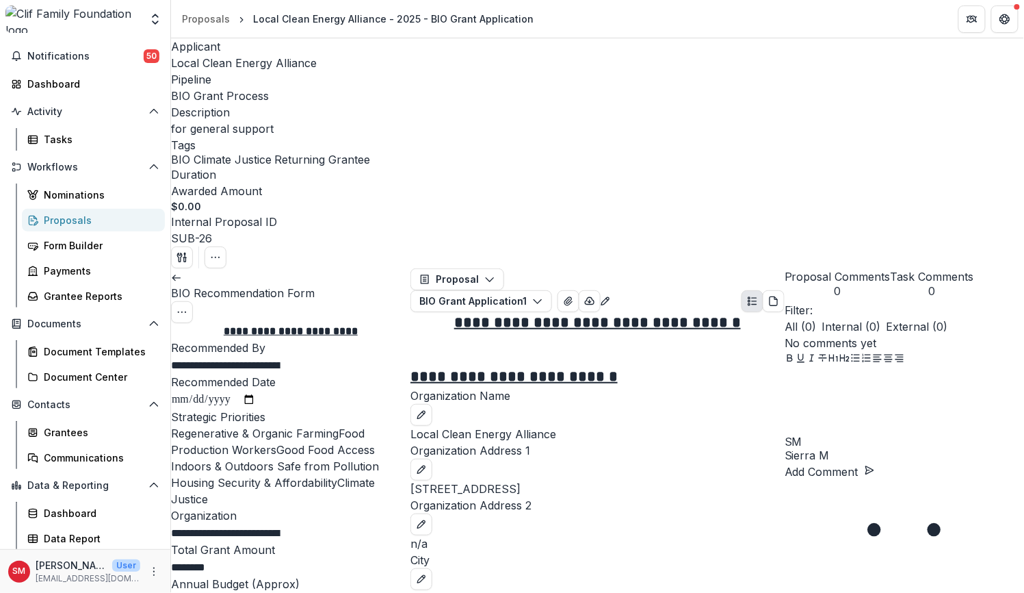
click at [88, 139] on div "Tasks" at bounding box center [99, 139] width 110 height 14
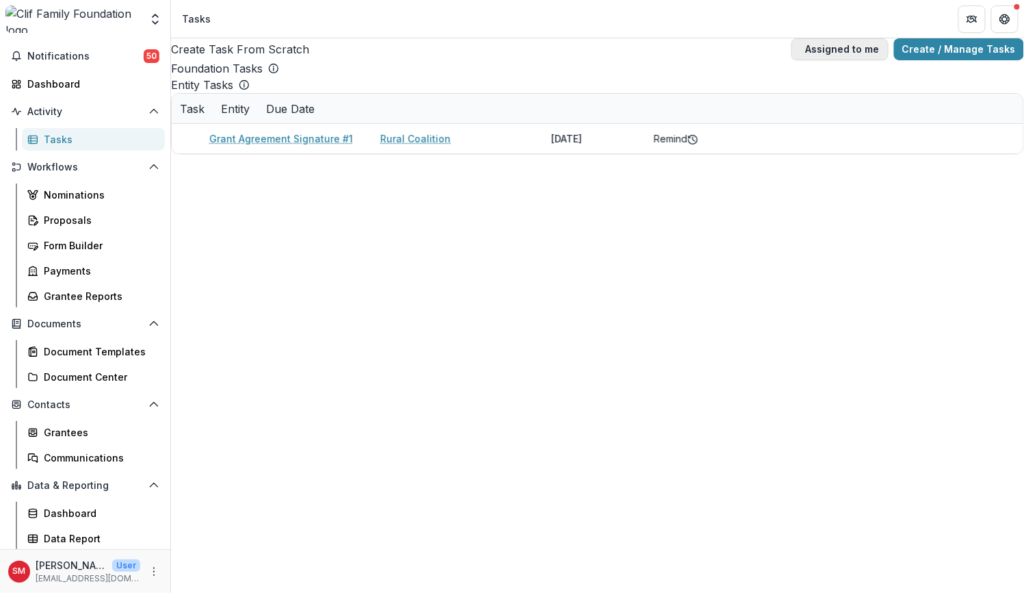
click at [801, 49] on span "button" at bounding box center [801, 49] width 0 height 0
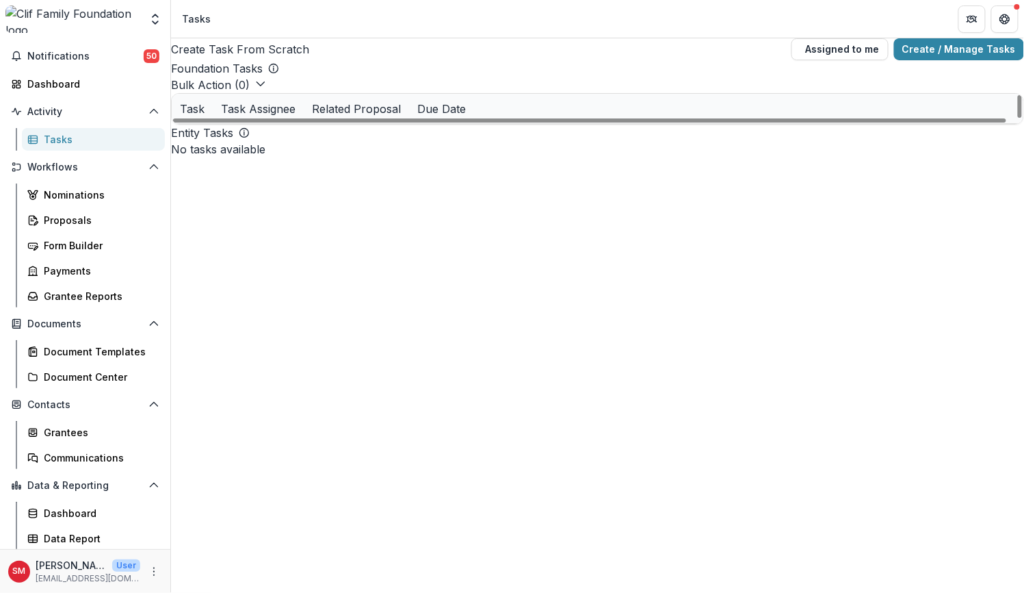
scroll to position [171, 0]
click at [294, 308] on link "BIO Grantee Call Report" at bounding box center [266, 315] width 114 height 14
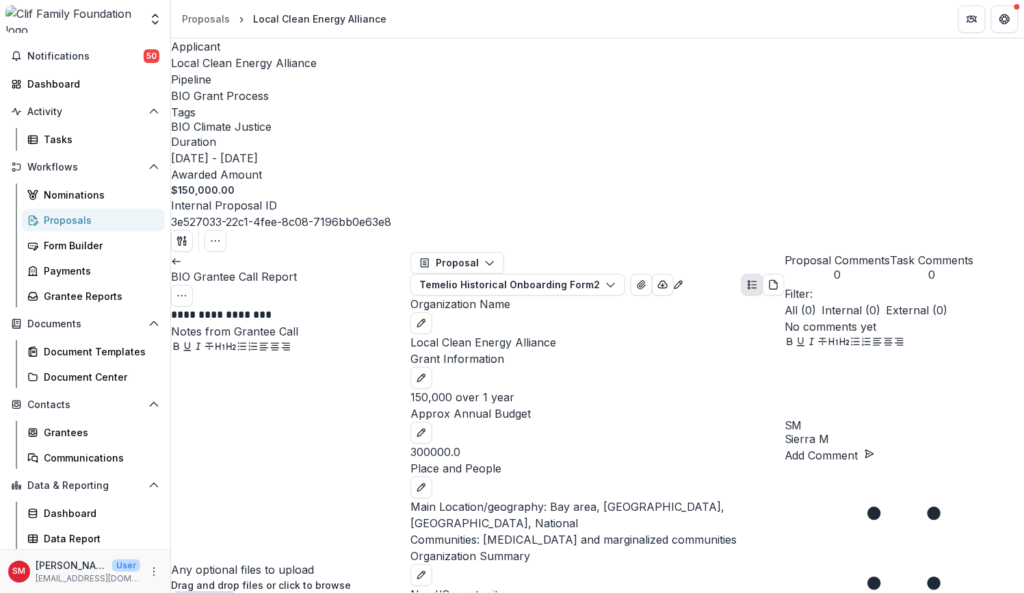
click at [307, 356] on div at bounding box center [291, 458] width 240 height 205
click at [661, 296] on p "Organization Name" at bounding box center [598, 304] width 374 height 16
click at [601, 17] on header "Proposals Local Clean Energy Alliance" at bounding box center [597, 19] width 853 height 38
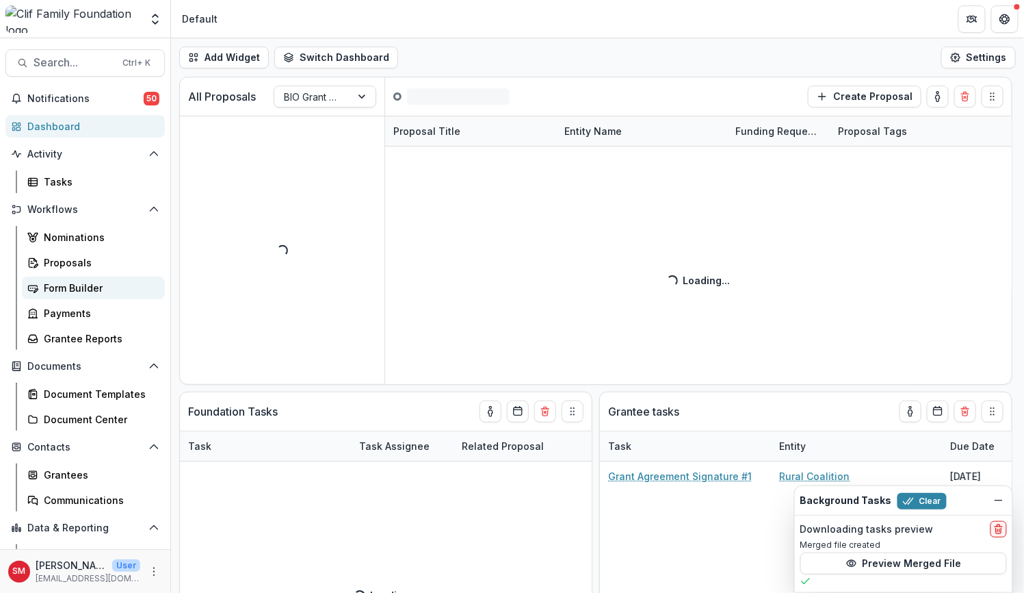
click at [83, 284] on div "Form Builder" at bounding box center [99, 288] width 110 height 14
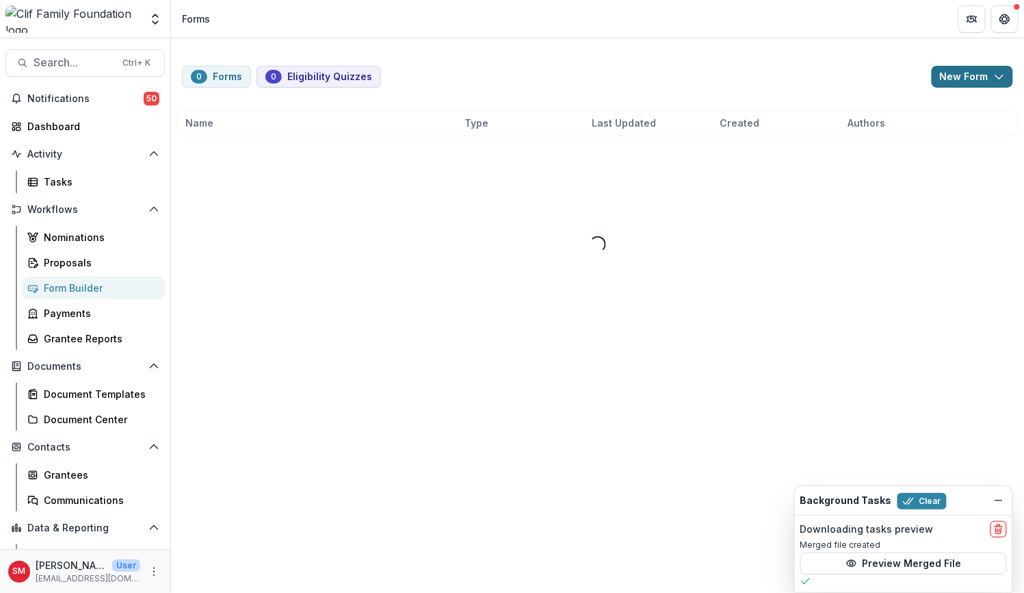
click at [983, 75] on button "New Form" at bounding box center [972, 77] width 81 height 22
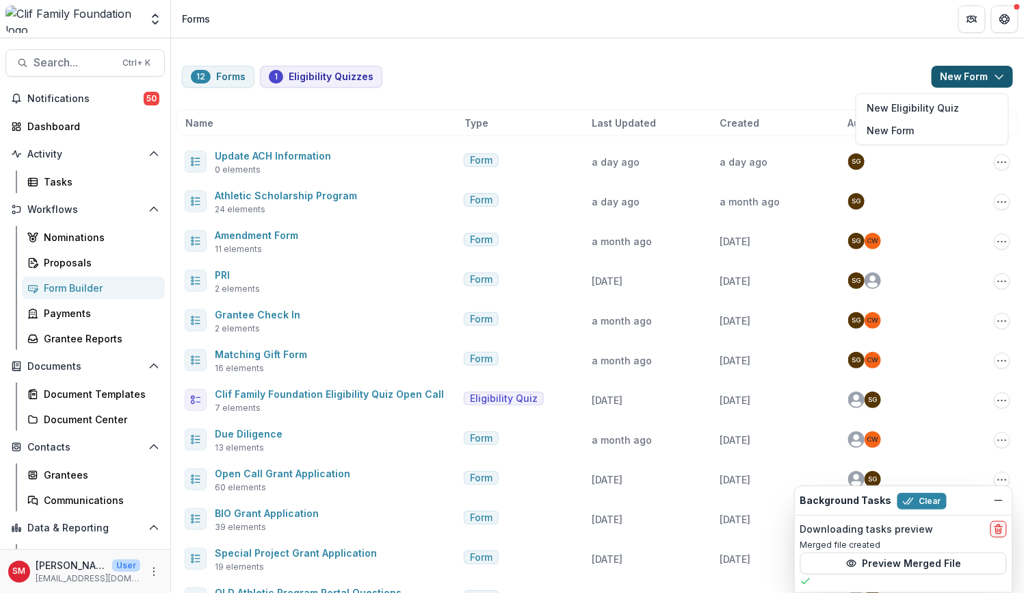
drag, startPoint x: 915, startPoint y: 125, endPoint x: 744, endPoint y: 21, distance: 200.2
click at [746, 14] on div "Foundations Clif Family Foundation Nonprofits our streets Our Streets Minneapol…" at bounding box center [512, 296] width 1024 height 593
click at [742, 53] on div "12 Forms 1 Eligibility Quizzes New Form New Eligibility Quiz New Form Name Type…" at bounding box center [597, 353] width 853 height 630
drag, startPoint x: 504, startPoint y: 72, endPoint x: 493, endPoint y: 73, distance: 11.0
click at [497, 73] on div "12 Forms 1 Eligibility Quizzes New Form New Eligibility Quiz New Form" at bounding box center [597, 77] width 831 height 22
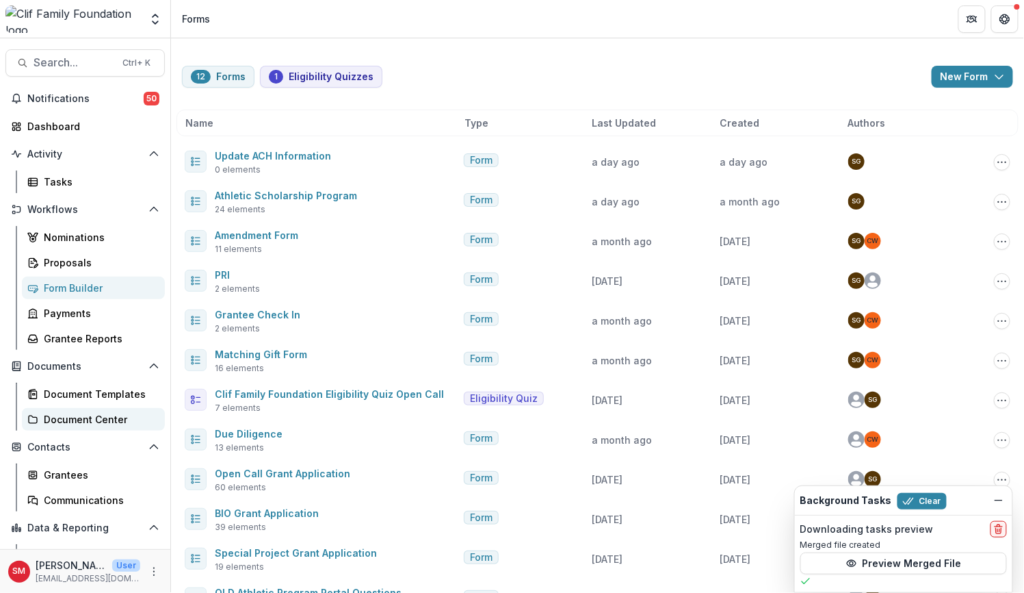
click at [53, 418] on div "Document Center" at bounding box center [99, 419] width 110 height 14
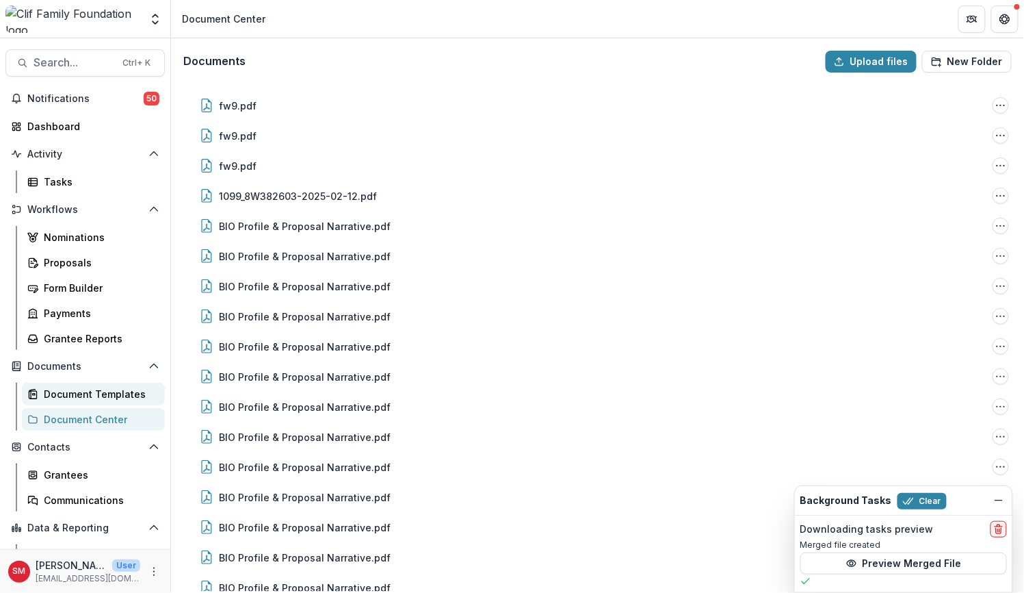
click at [137, 398] on div "Document Templates" at bounding box center [99, 394] width 110 height 14
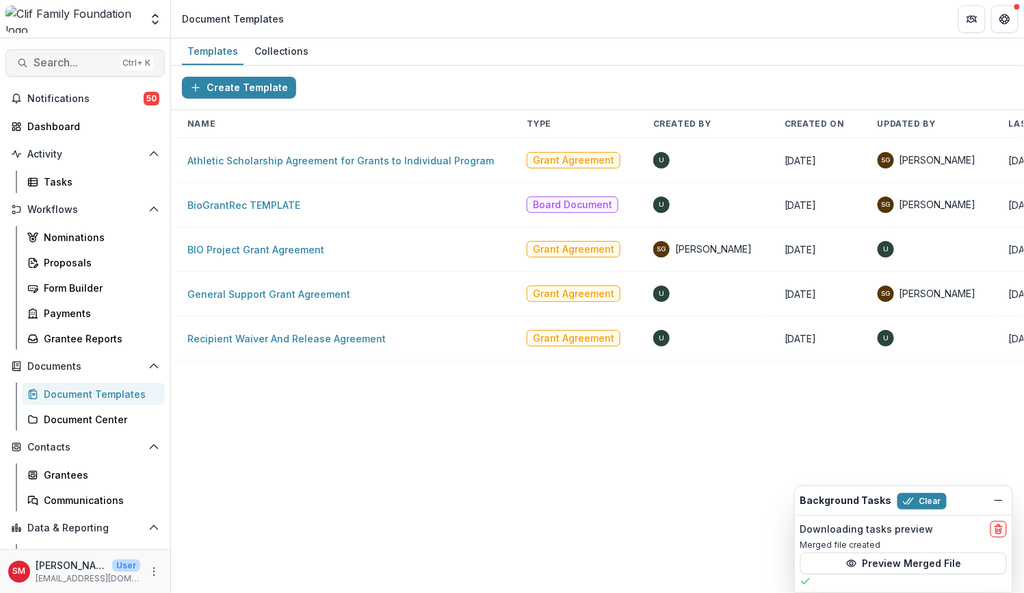
click at [90, 64] on span "Search..." at bounding box center [74, 62] width 81 height 13
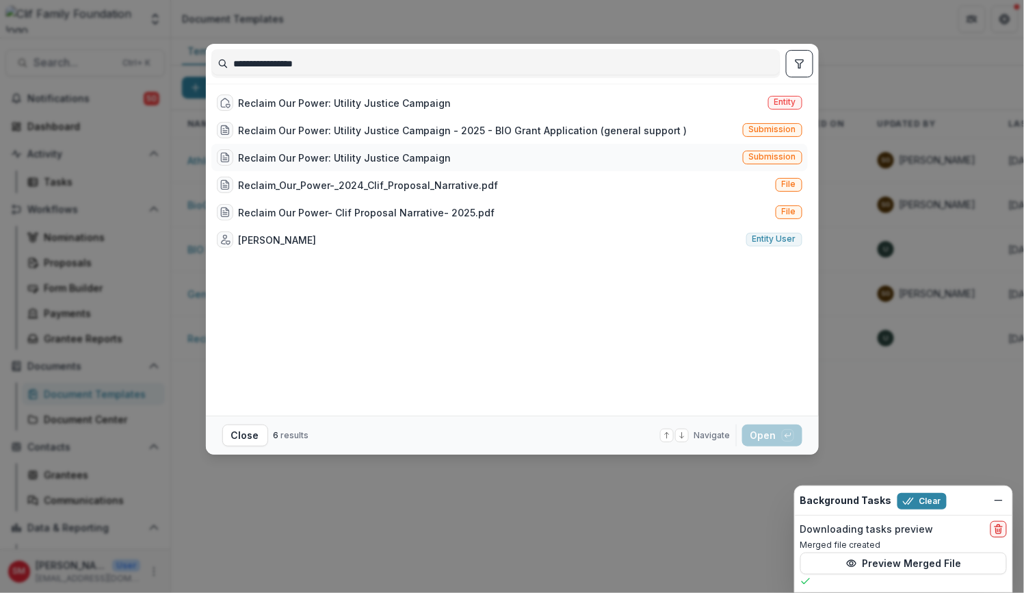
type input "**********"
click at [279, 157] on div "Reclaim Our Power: Utility Justice Campaign" at bounding box center [345, 158] width 213 height 14
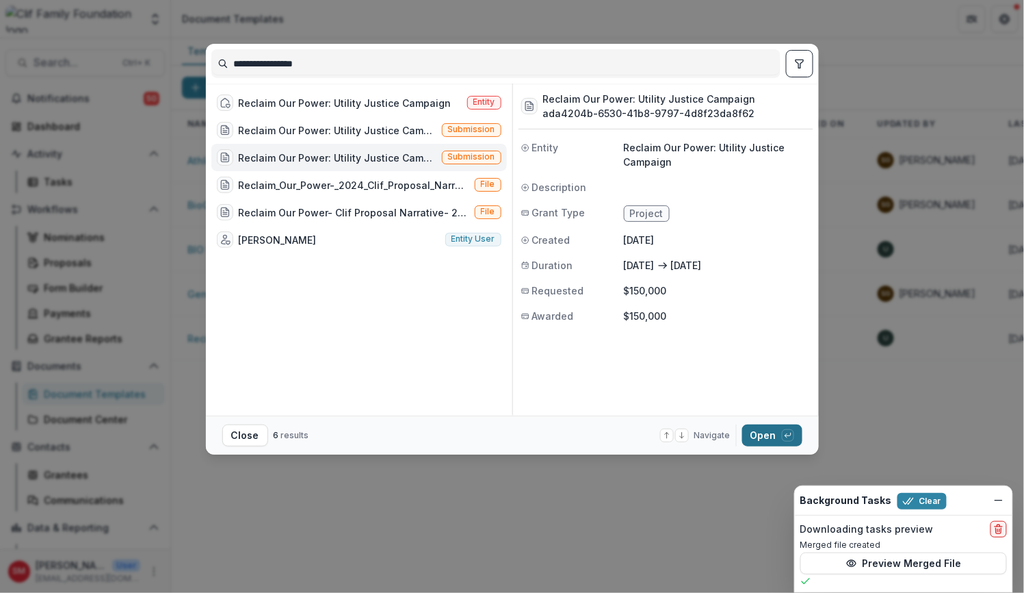
click at [777, 435] on button "Open with enter key" at bounding box center [772, 435] width 60 height 22
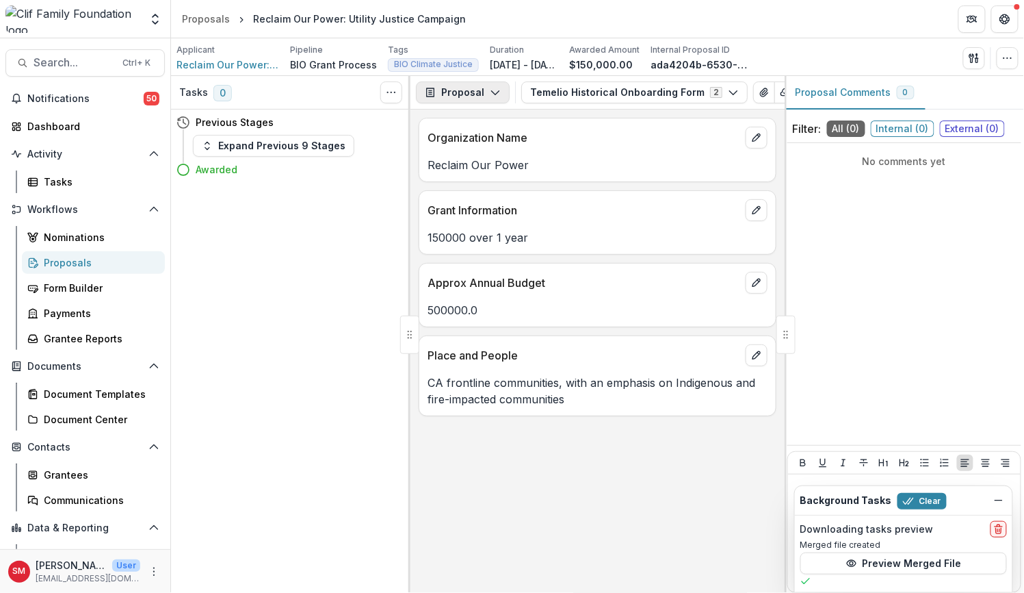
click at [491, 96] on icon "button" at bounding box center [495, 92] width 11 height 11
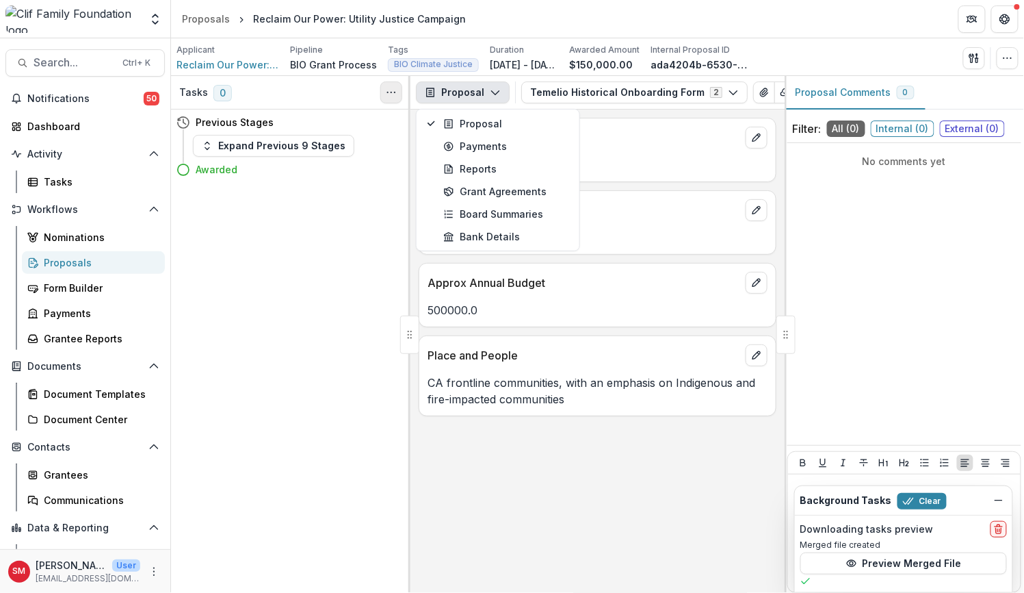
click at [387, 88] on icon "Toggle View Cancelled Tasks" at bounding box center [391, 92] width 11 height 11
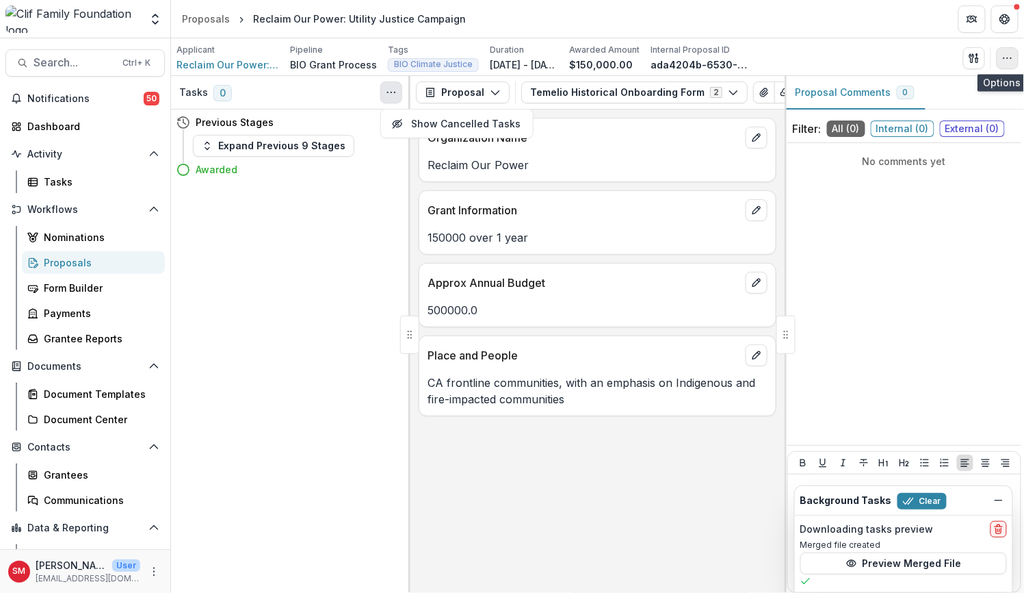
click at [1009, 62] on icon "button" at bounding box center [1007, 58] width 11 height 11
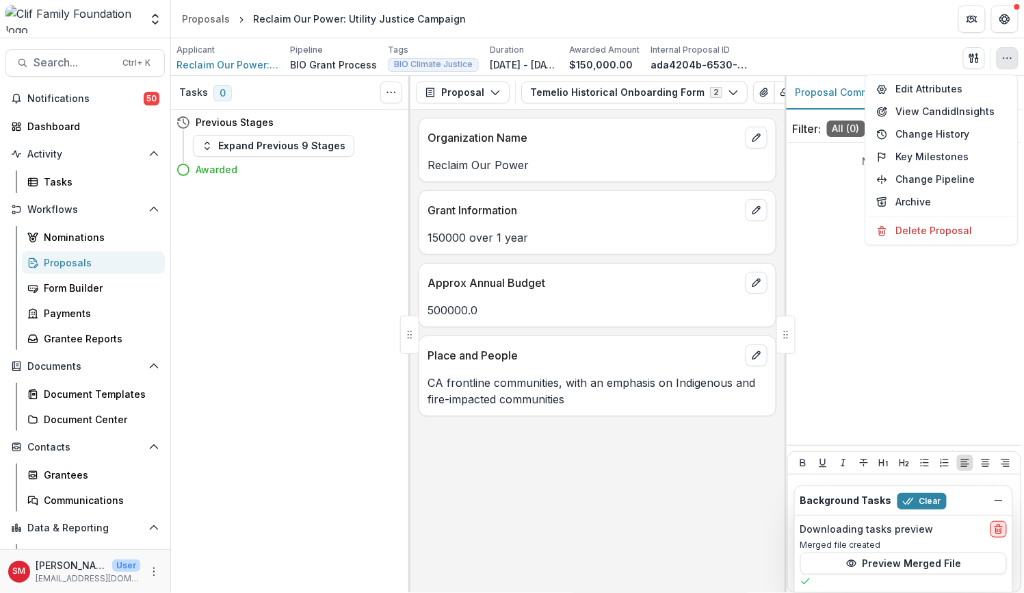
click at [1003, 527] on icon "delete" at bounding box center [999, 528] width 11 height 11
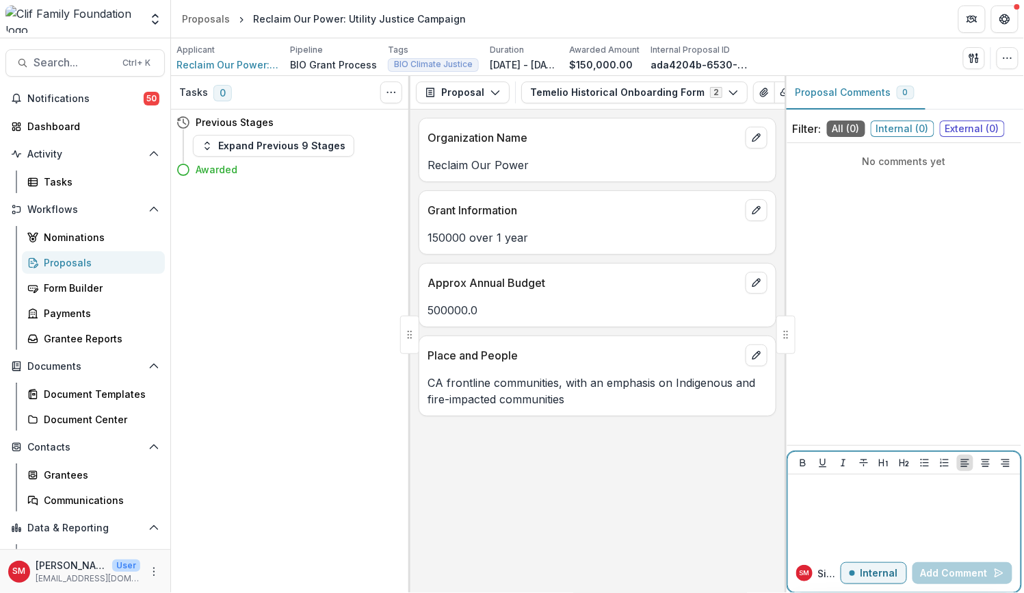
click at [862, 573] on button "Internal" at bounding box center [874, 573] width 66 height 22
click at [862, 573] on p "External" at bounding box center [879, 573] width 40 height 12
click at [825, 495] on div at bounding box center [905, 514] width 222 height 68
click at [393, 94] on icon "Toggle View Cancelled Tasks" at bounding box center [391, 92] width 11 height 11
click at [393, 91] on icon "Toggle View Cancelled Tasks" at bounding box center [391, 92] width 11 height 11
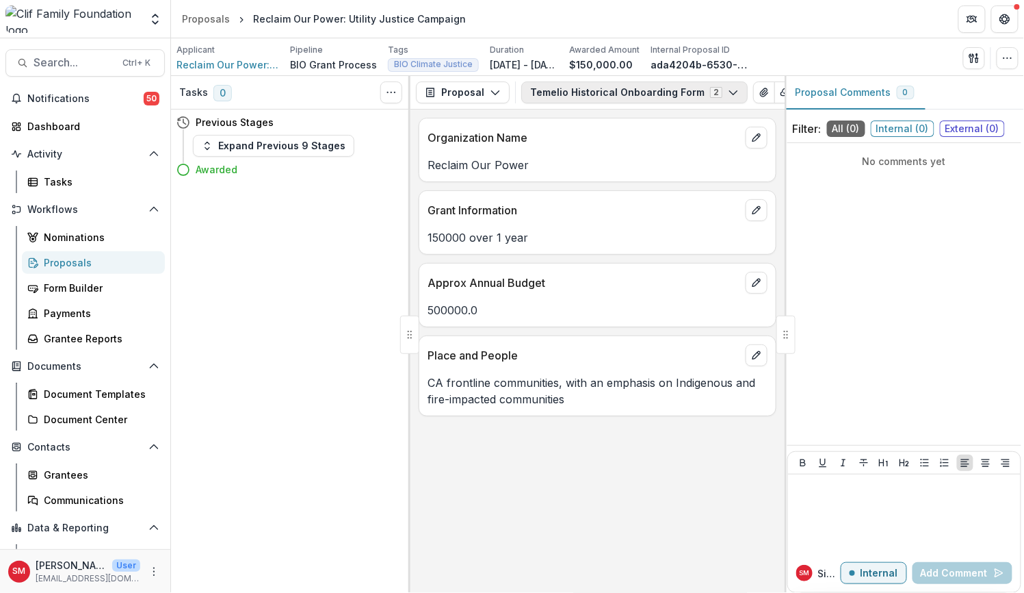
click at [728, 88] on icon "button" at bounding box center [733, 92] width 11 height 11
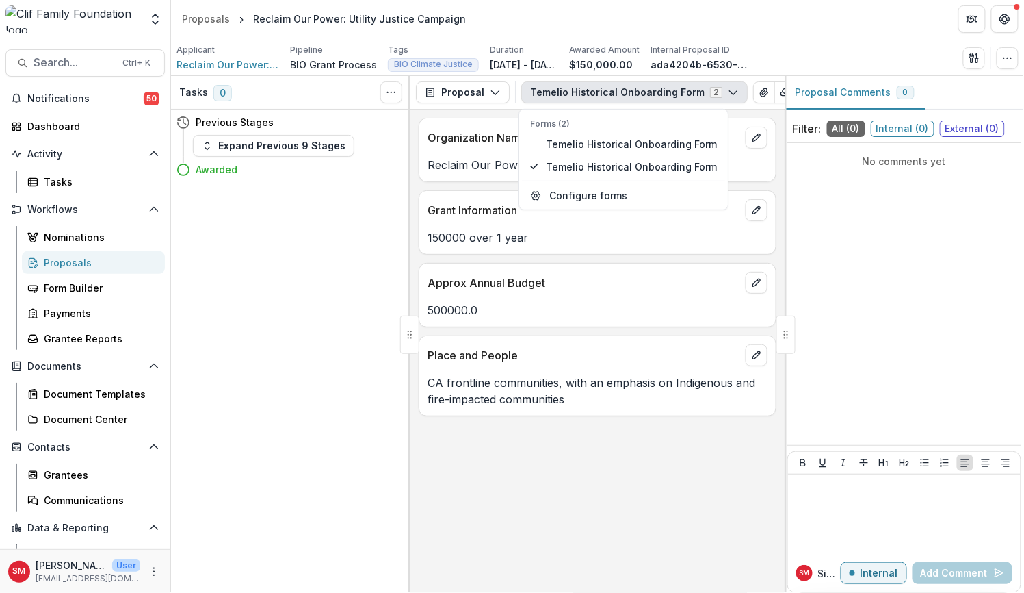
click at [728, 88] on icon "button" at bounding box center [733, 92] width 11 height 11
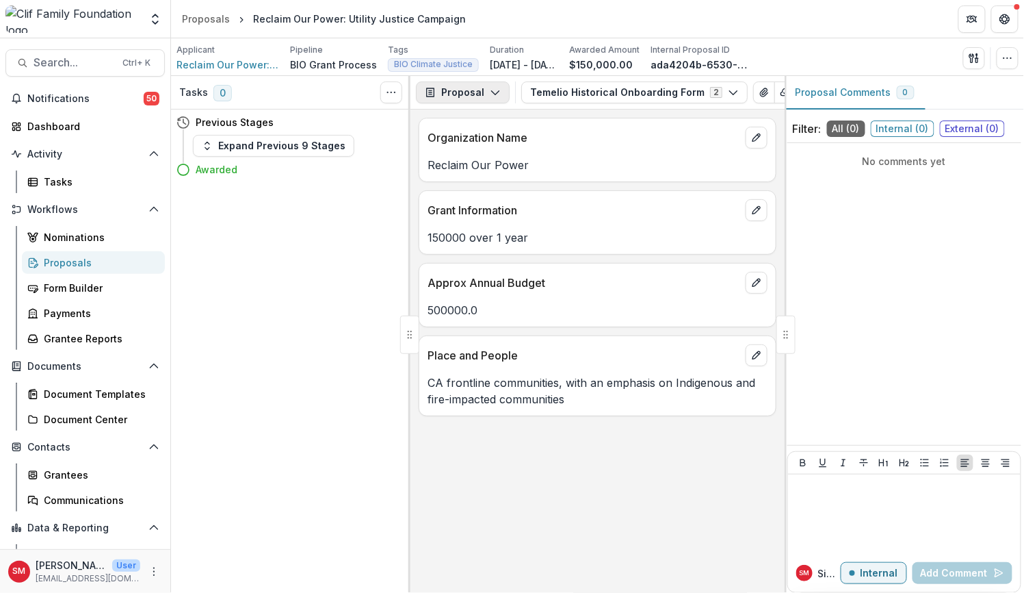
click at [497, 94] on icon "button" at bounding box center [495, 92] width 11 height 11
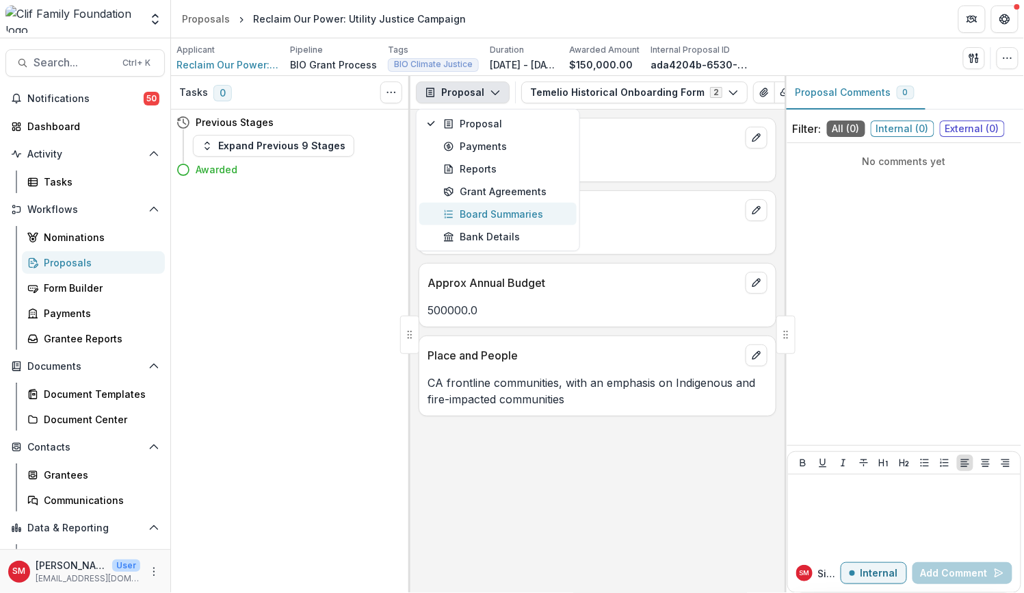
click at [517, 218] on div "Board Summaries" at bounding box center [505, 214] width 125 height 14
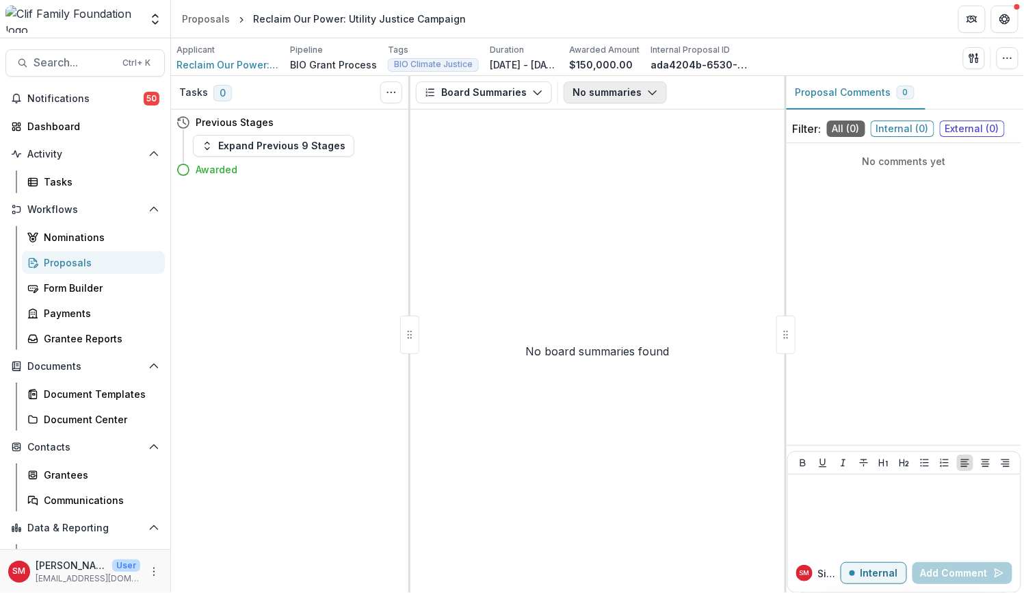
click at [608, 88] on button "No summaries" at bounding box center [615, 92] width 103 height 22
click at [514, 84] on button "Board Summaries" at bounding box center [484, 92] width 136 height 22
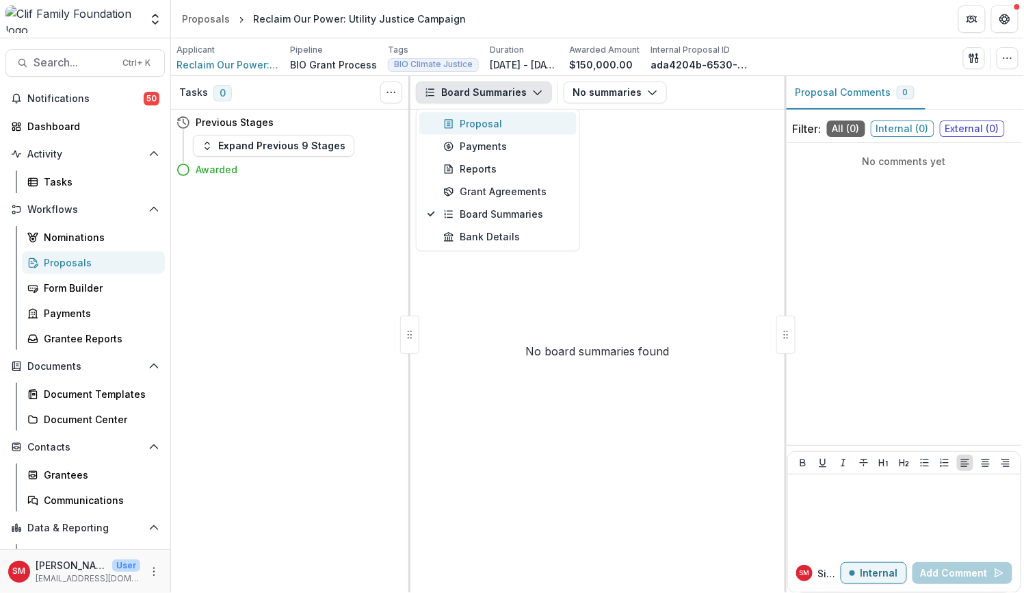
click at [511, 121] on div "Proposal" at bounding box center [505, 123] width 125 height 14
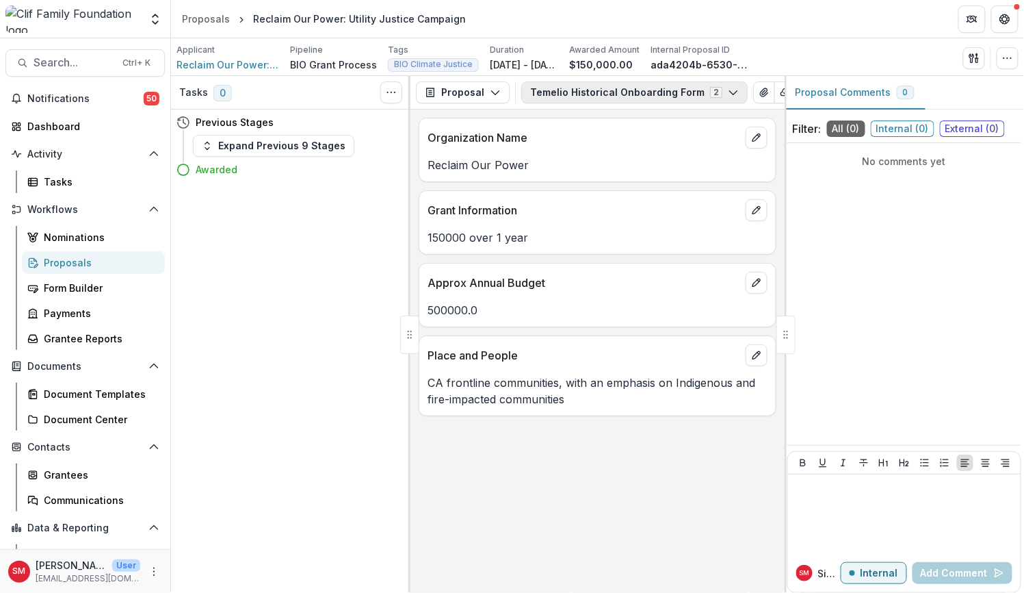
click at [713, 91] on button "Temelio Historical Onboarding Form 2" at bounding box center [634, 92] width 227 height 22
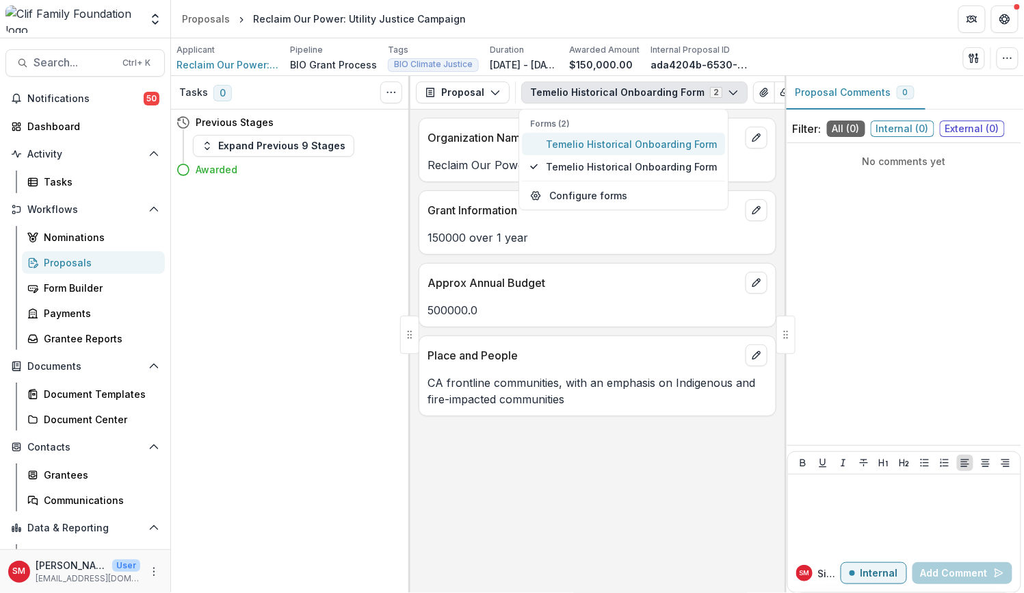
click at [647, 146] on span "Temelio Historical Onboarding Form" at bounding box center [632, 144] width 171 height 14
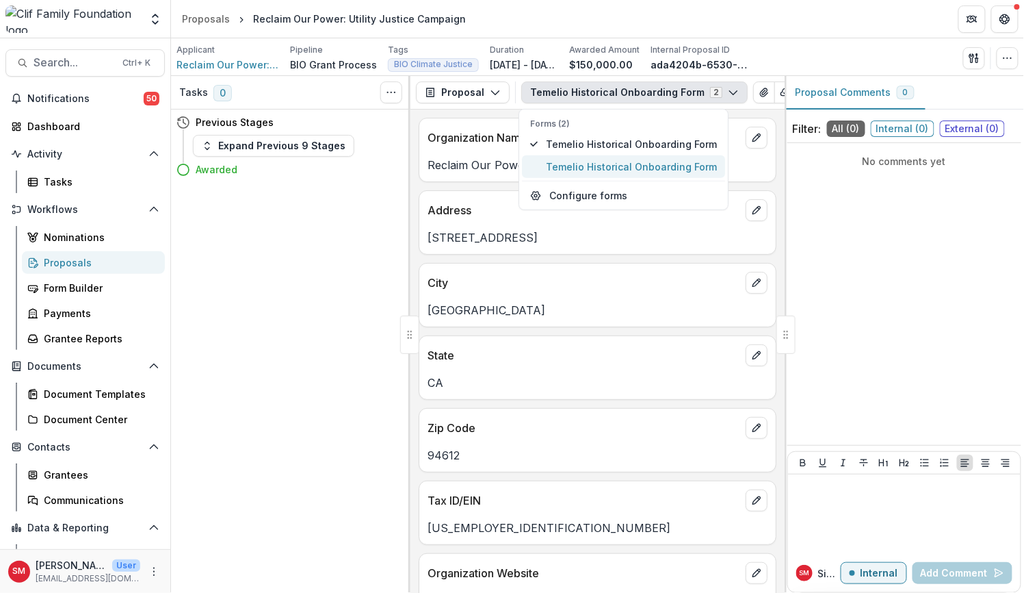
click at [646, 165] on span "Temelio Historical Onboarding Form" at bounding box center [632, 166] width 171 height 14
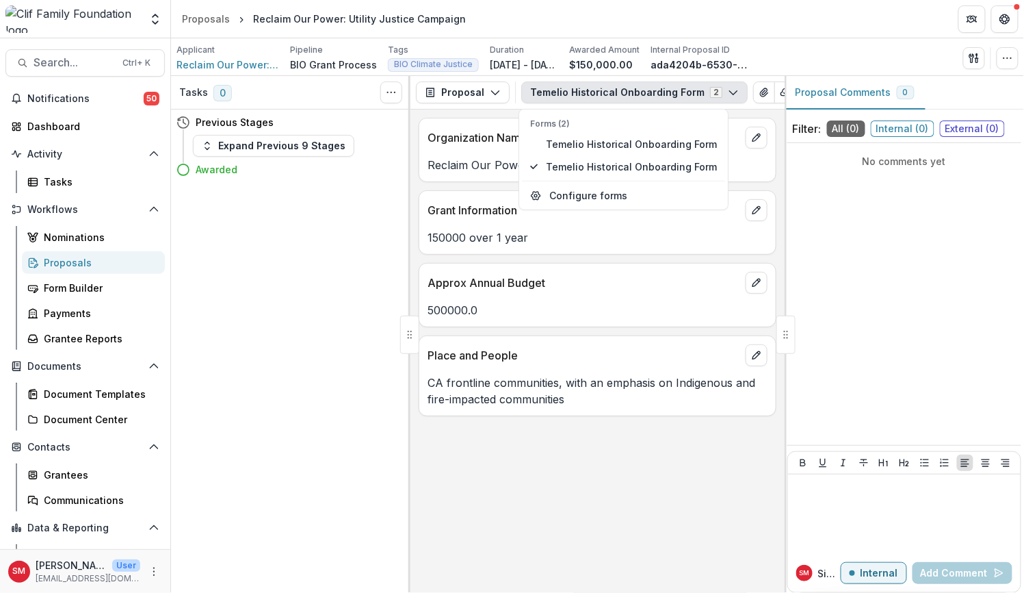
click at [682, 413] on div "Place and People CA frontline communities, with an emphasis on Indigenous and f…" at bounding box center [598, 375] width 358 height 81
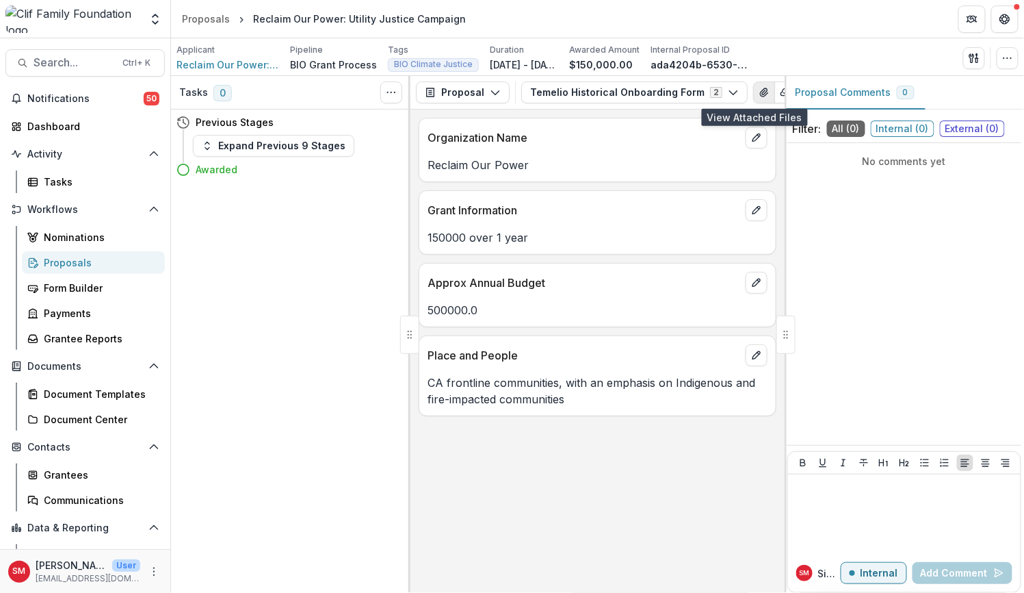
click at [760, 89] on button "View Attached Files" at bounding box center [764, 92] width 22 height 22
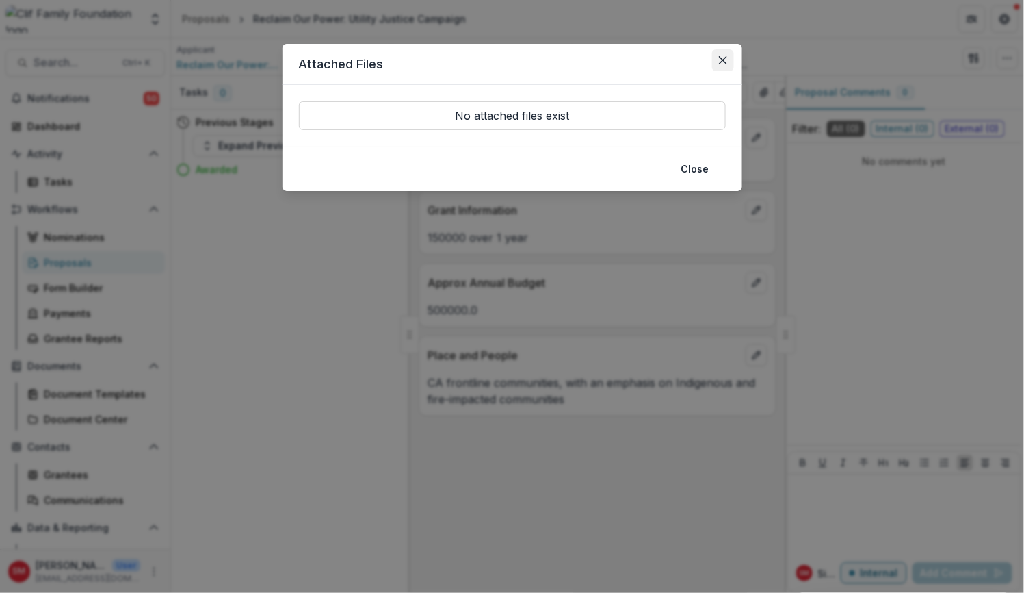
click at [722, 55] on button "Close" at bounding box center [723, 60] width 22 height 22
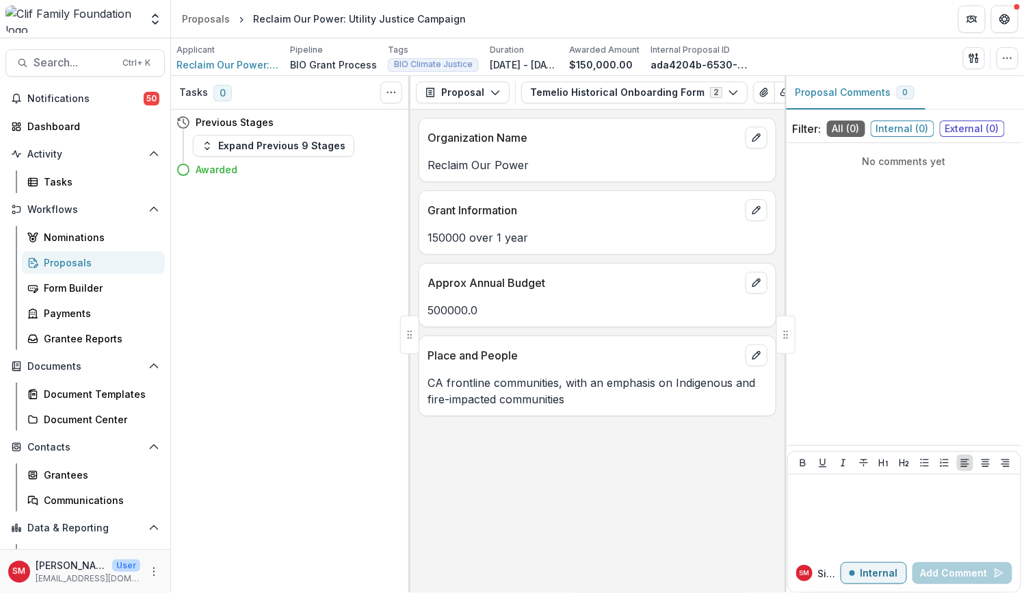
click at [401, 82] on div "Show Cancelled Tasks" at bounding box center [391, 92] width 22 height 22
click at [395, 90] on icon "Toggle View Cancelled Tasks" at bounding box center [391, 92] width 11 height 11
click at [333, 235] on div "Tasks 0 Show Cancelled Tasks Previous Stages Expand Previous 9 Stages Awarded" at bounding box center [291, 334] width 240 height 517
